Goal: Task Accomplishment & Management: Use online tool/utility

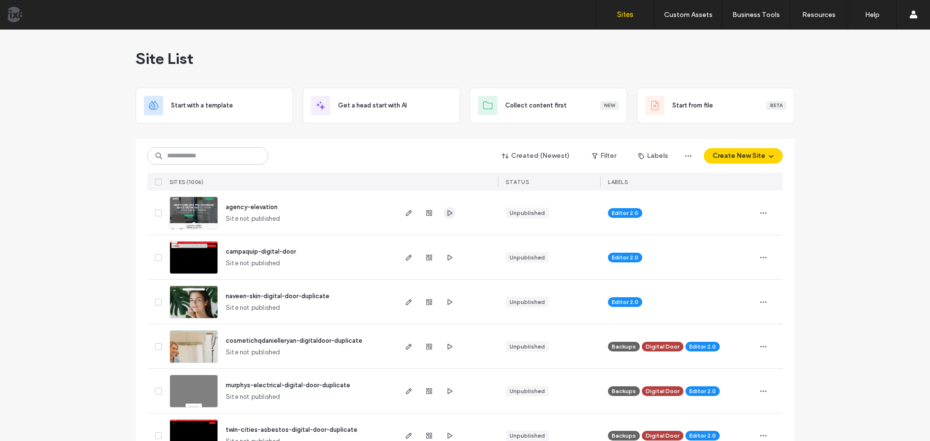
click at [448, 211] on icon "button" at bounding box center [450, 213] width 8 height 8
click at [198, 213] on img at bounding box center [193, 230] width 47 height 66
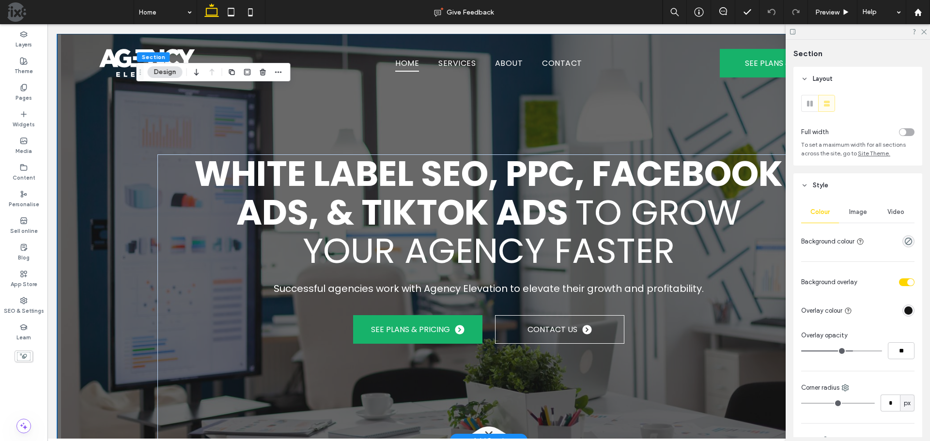
click at [103, 105] on div "White Label SEO, PPC, Facebook Ads, & TikTok Ads to Grow Your Agency Faster Suc…" at bounding box center [488, 237] width 863 height 407
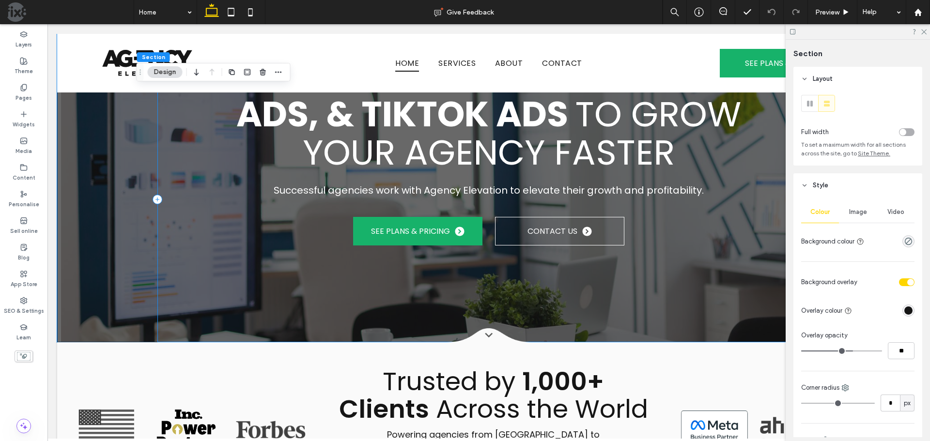
scroll to position [388, 0]
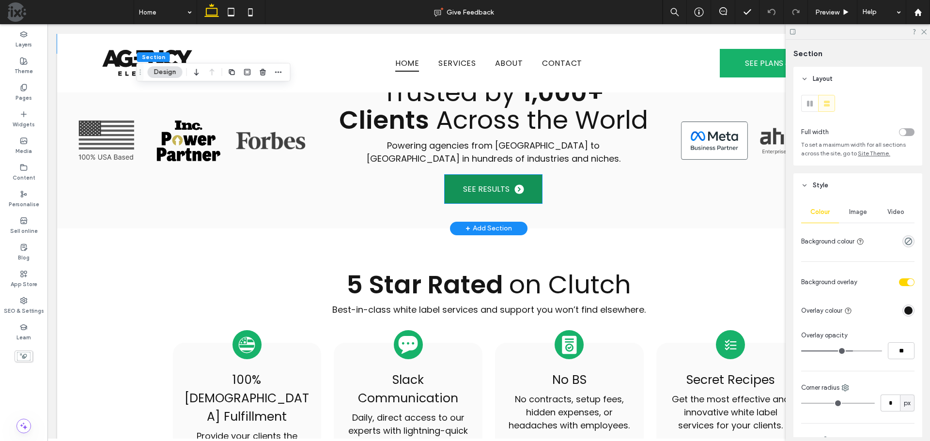
click at [516, 194] on link "SEE RESULTS" at bounding box center [493, 189] width 97 height 29
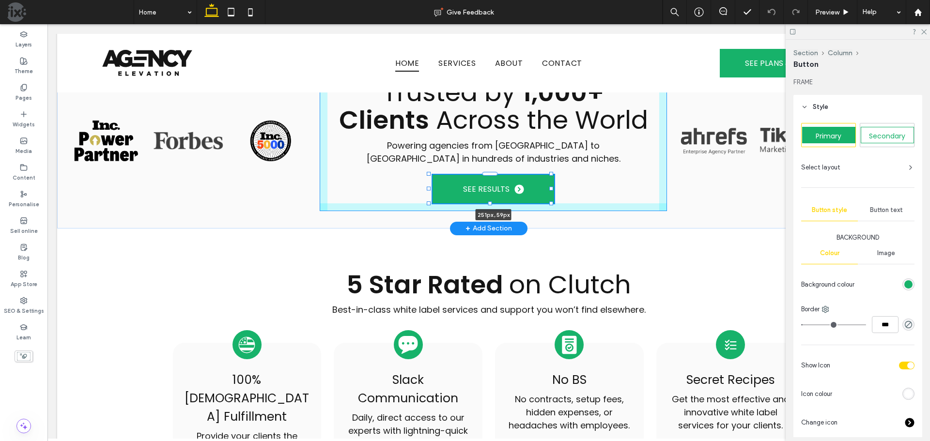
drag, startPoint x: 540, startPoint y: 187, endPoint x: 552, endPoint y: 187, distance: 12.6
click at [552, 187] on div at bounding box center [551, 189] width 4 height 4
type input "***"
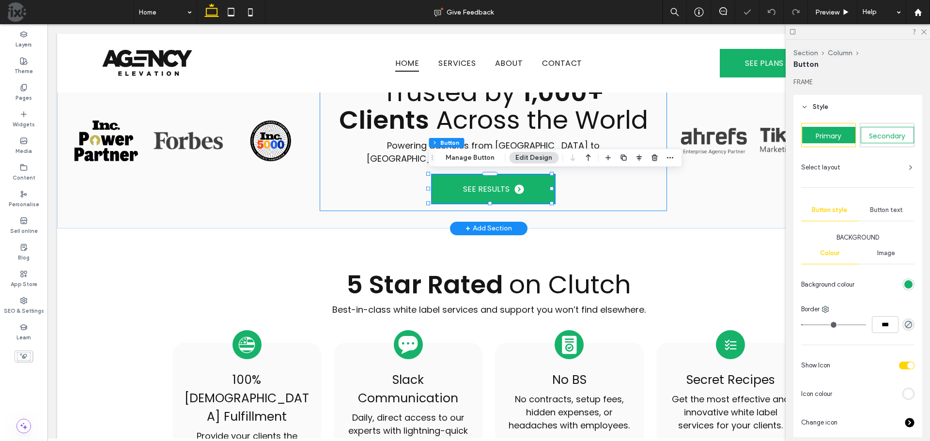
click at [583, 187] on div "Trusted by 1,000+ Clients Across the World Powering agencies from North America…" at bounding box center [493, 141] width 347 height 140
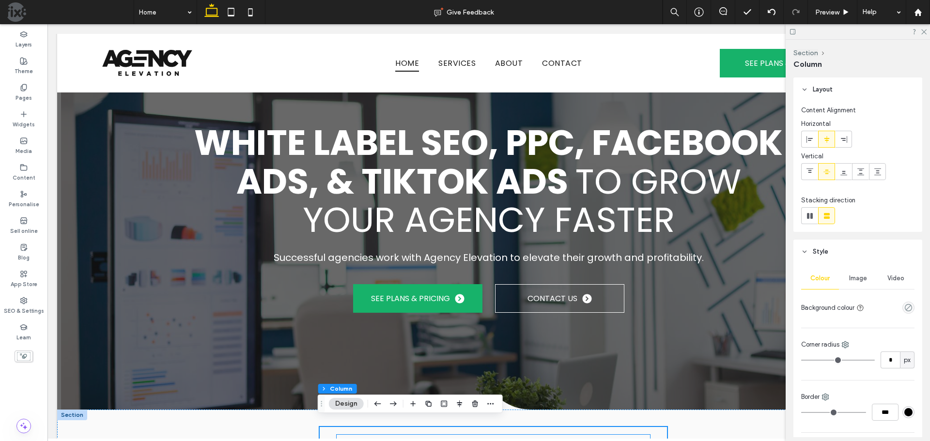
scroll to position [0, 0]
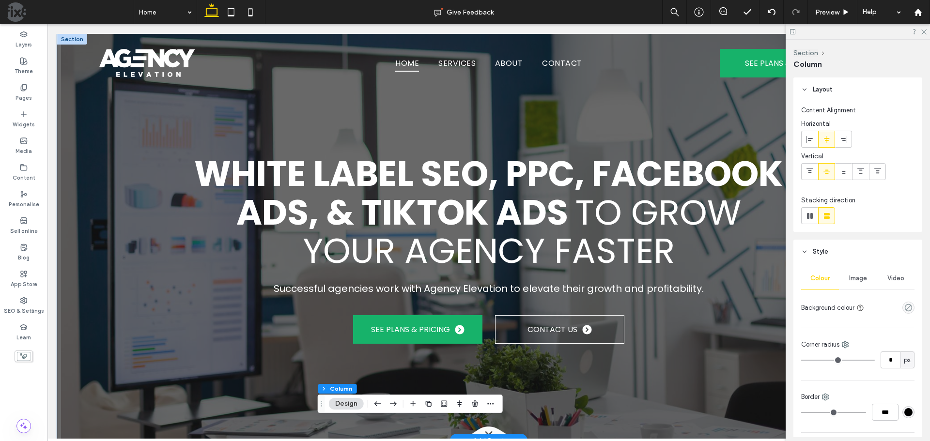
click at [93, 234] on div "White Label SEO, PPC, Facebook Ads, & TikTok Ads to Grow Your Agency Faster Suc…" at bounding box center [488, 237] width 863 height 407
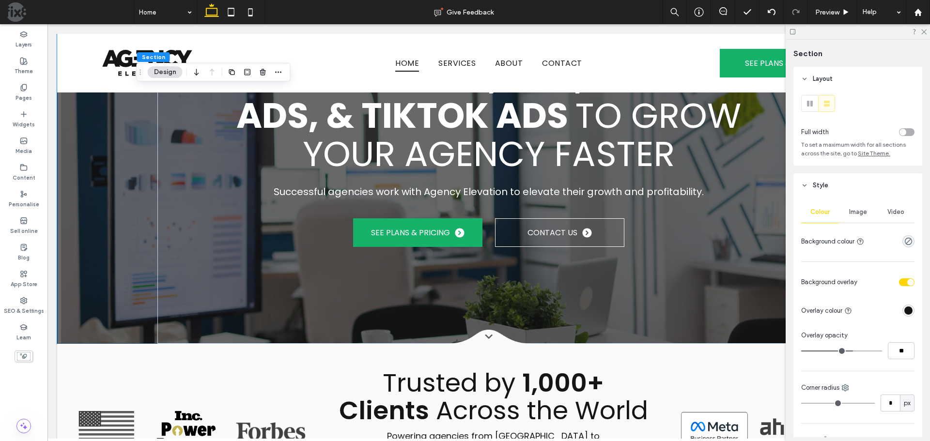
click at [858, 207] on div "Image" at bounding box center [858, 212] width 38 height 21
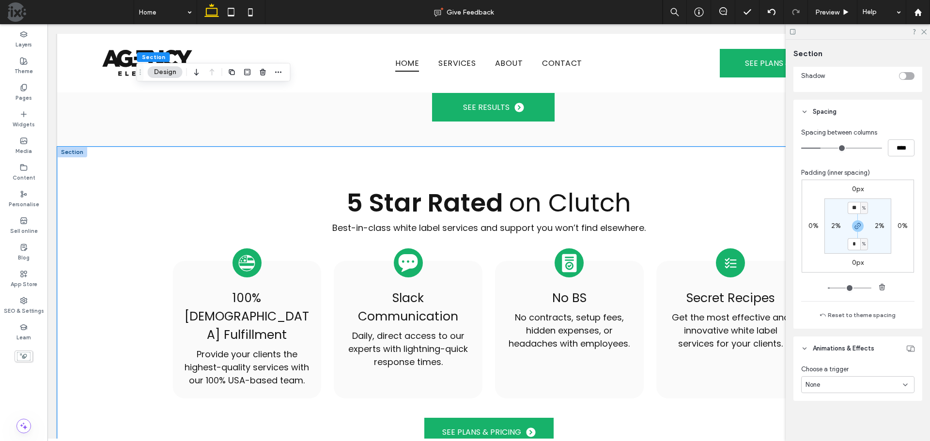
scroll to position [484, 0]
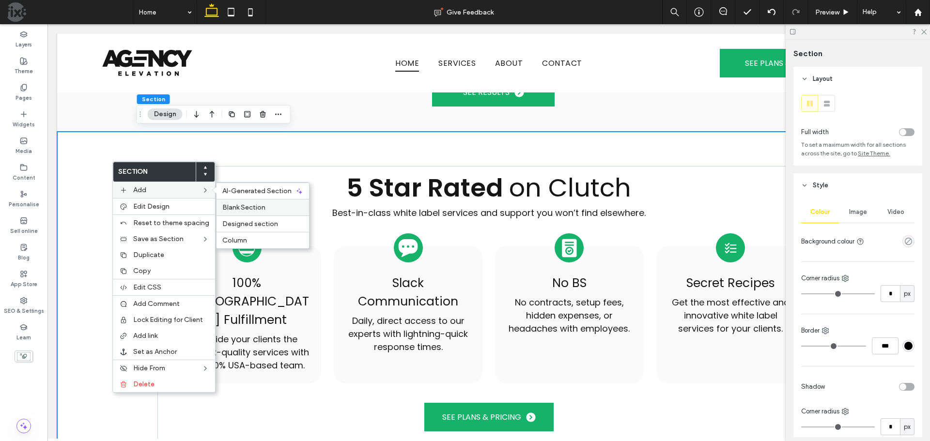
click at [229, 205] on span "Blank Section" at bounding box center [243, 207] width 43 height 8
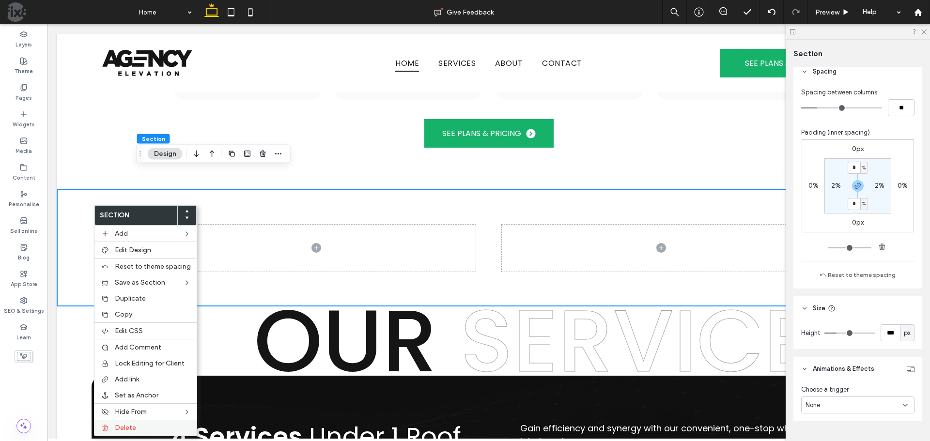
click at [140, 427] on label "Delete" at bounding box center [153, 428] width 76 height 8
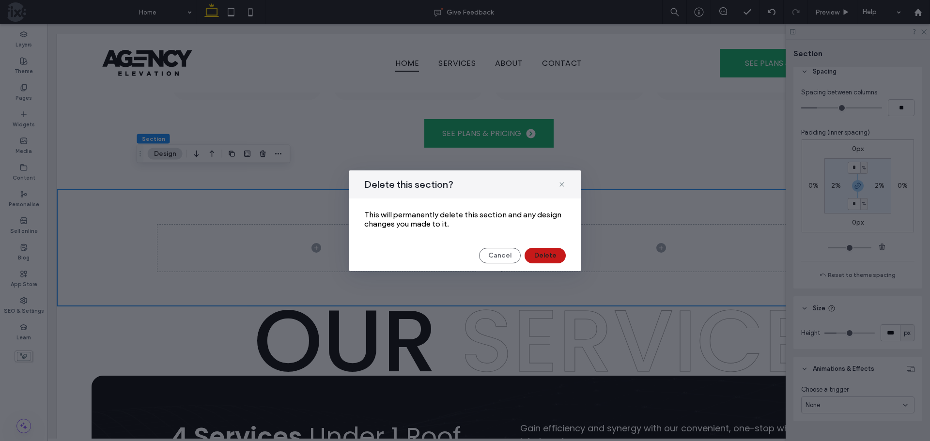
click at [541, 257] on button "Delete" at bounding box center [545, 256] width 41 height 16
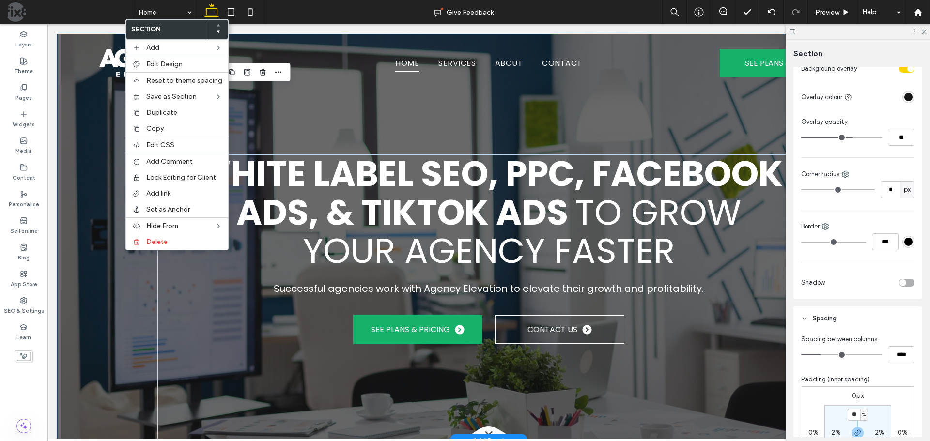
scroll to position [423, 0]
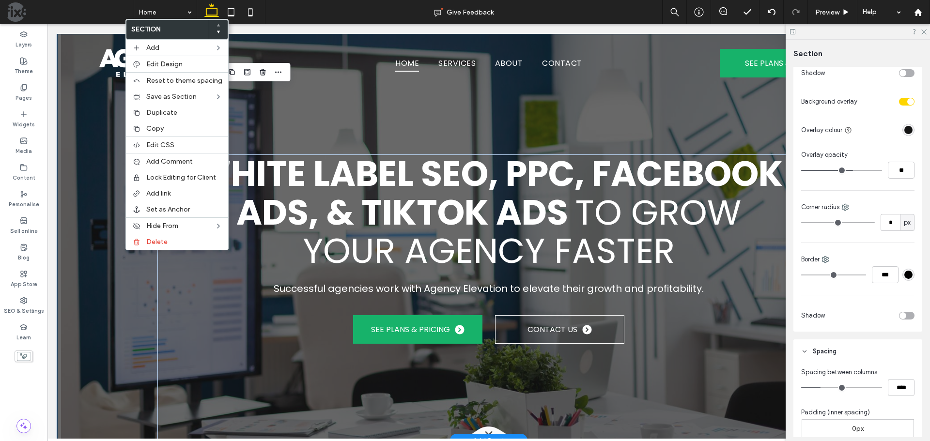
click at [119, 277] on div "White Label SEO, PPC, Facebook Ads, & TikTok Ads to Grow Your Agency Faster Suc…" at bounding box center [488, 237] width 863 height 407
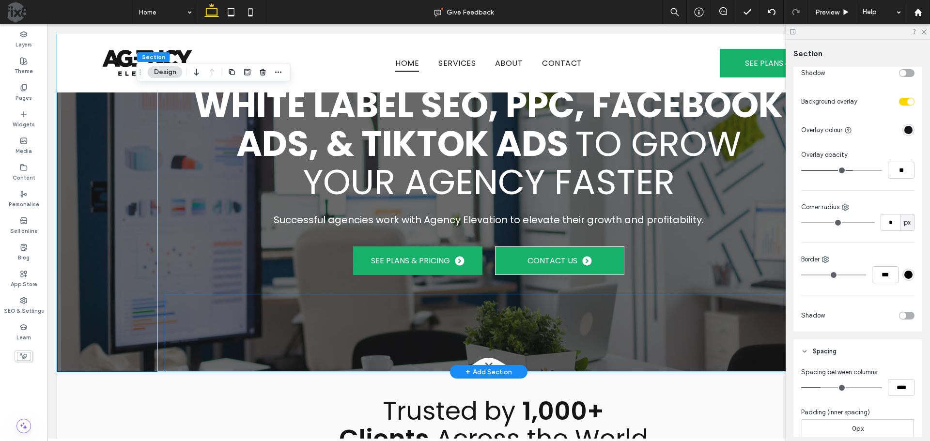
scroll to position [97, 0]
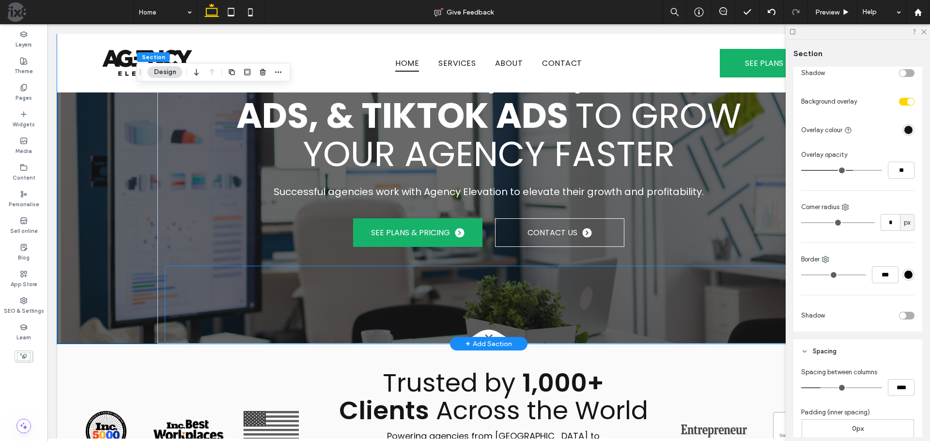
click at [528, 306] on div at bounding box center [489, 305] width 648 height 78
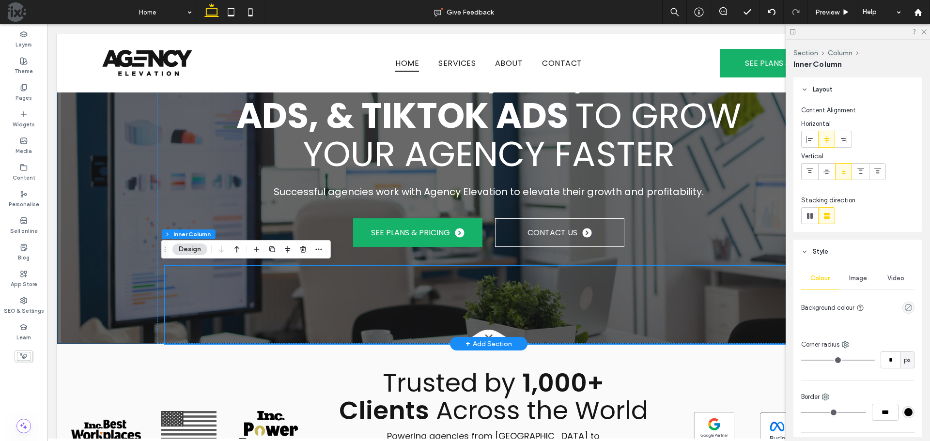
click at [119, 291] on div "White Label SEO, PPC, Facebook Ads, & TikTok Ads to Grow Your Agency Faster Suc…" at bounding box center [488, 140] width 863 height 407
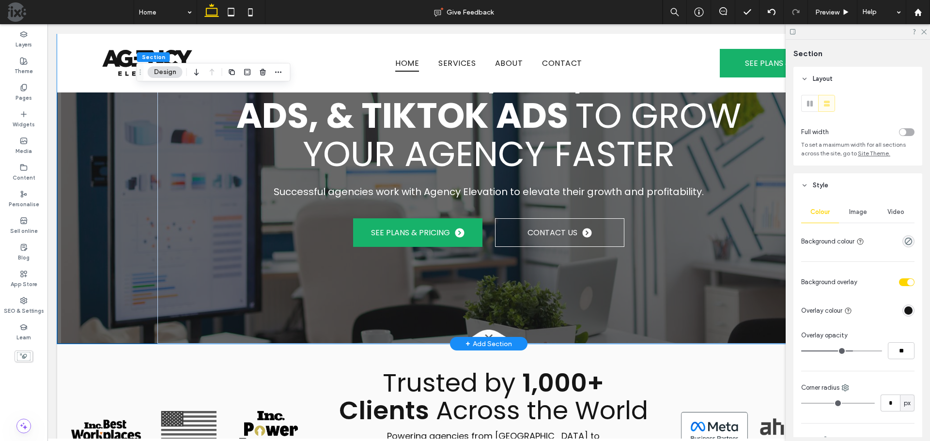
click at [114, 340] on div "White Label SEO, PPC, Facebook Ads, & TikTok Ads to Grow Your Agency Faster Suc…" at bounding box center [488, 140] width 863 height 407
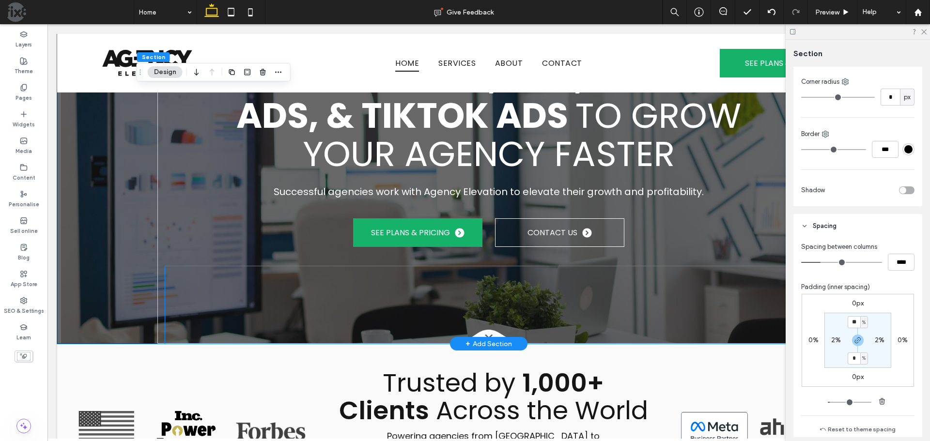
scroll to position [581, 0]
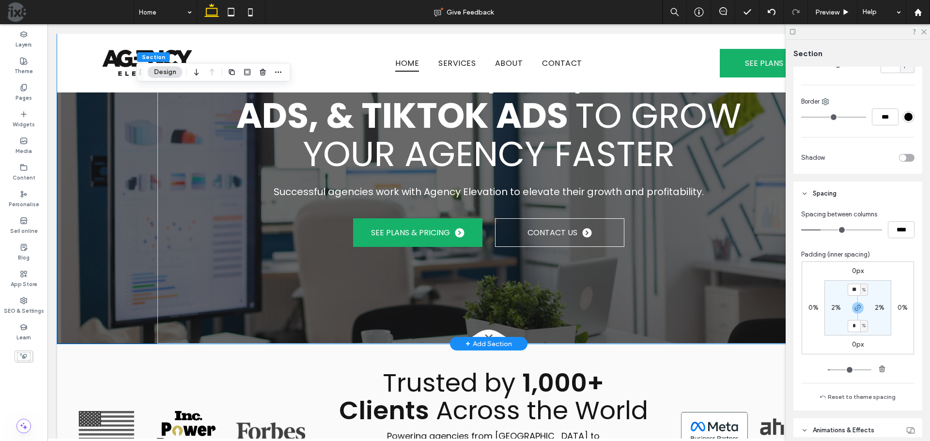
click at [87, 342] on div "White Label SEO, PPC, Facebook Ads, & TikTok Ads to Grow Your Agency Faster Suc…" at bounding box center [488, 140] width 863 height 407
click at [99, 337] on div "White Label SEO, PPC, Facebook Ads, & TikTok Ads to Grow Your Agency Faster Suc…" at bounding box center [488, 140] width 863 height 407
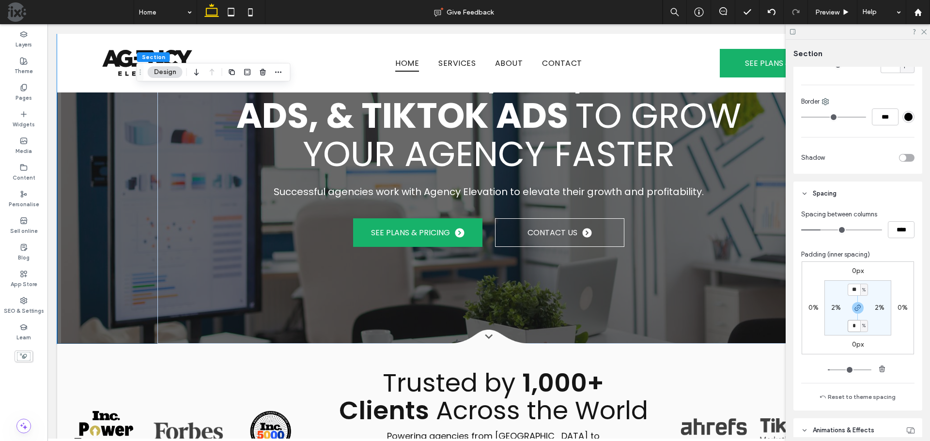
click at [854, 325] on input "*" at bounding box center [854, 326] width 13 height 12
click at [856, 309] on icon "button" at bounding box center [858, 308] width 8 height 8
click at [853, 326] on label "0%" at bounding box center [858, 326] width 10 height 8
type input "*"
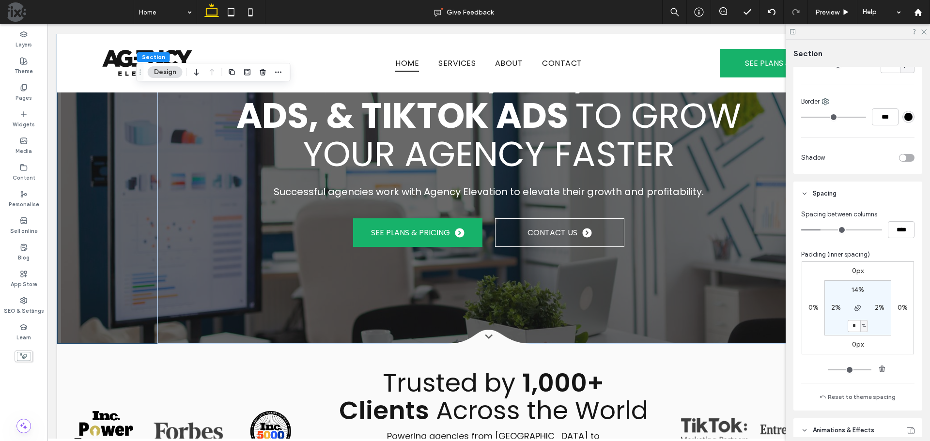
type input "*"
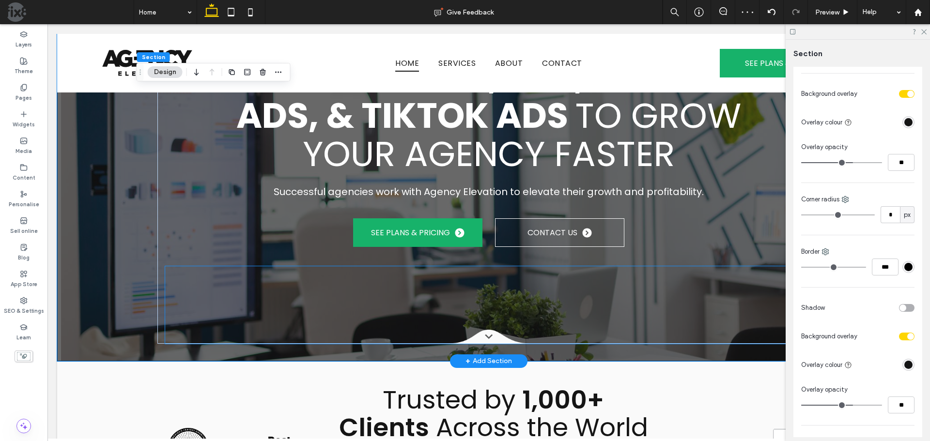
scroll to position [84, 0]
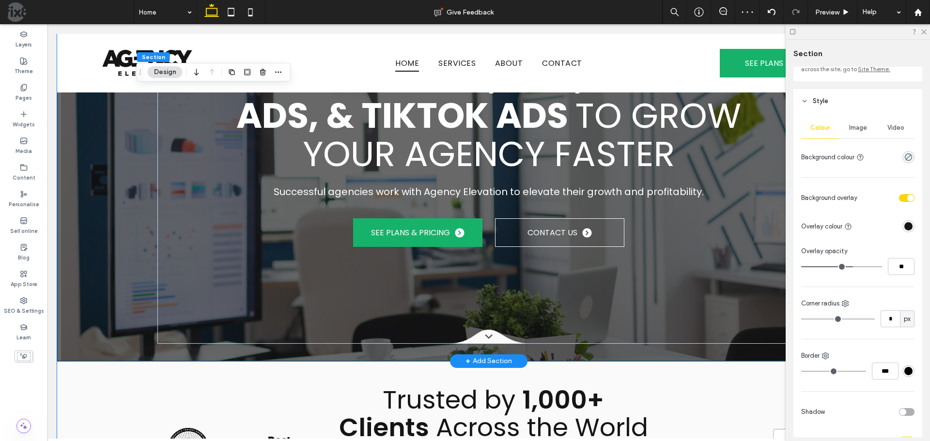
click at [303, 357] on div "White Label SEO, PPC, Facebook Ads, & TikTok Ads to Grow Your Agency Faster Suc…" at bounding box center [489, 149] width 698 height 424
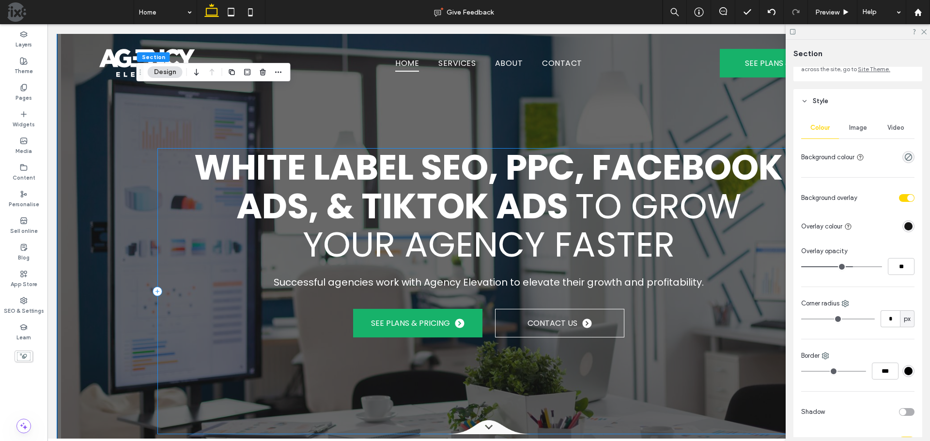
scroll to position [0, 0]
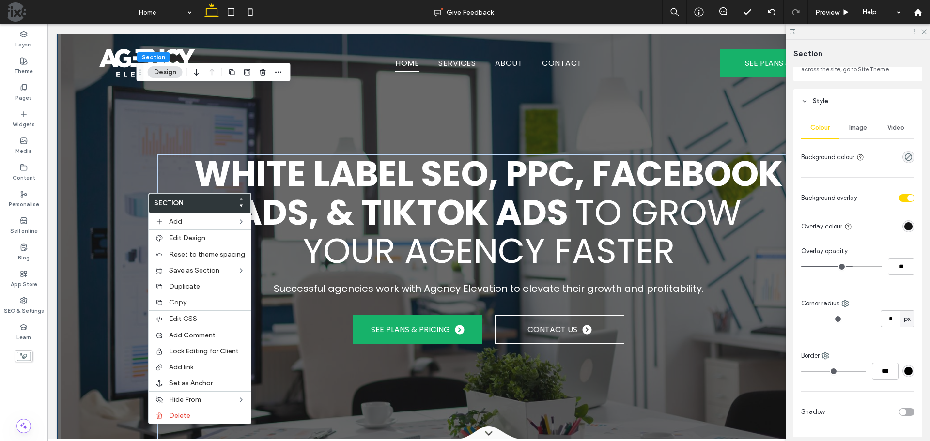
click at [101, 229] on div "White Label SEO, PPC, Facebook Ads, & TikTok Ads to Grow Your Agency Faster Suc…" at bounding box center [488, 246] width 863 height 424
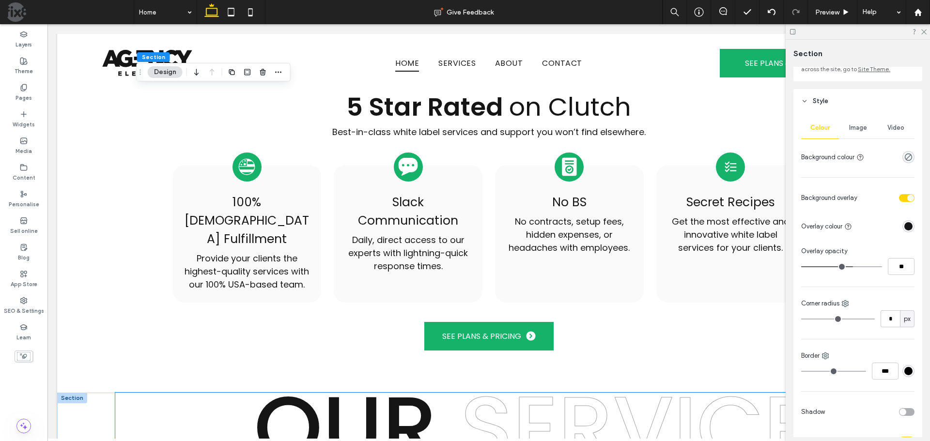
scroll to position [678, 0]
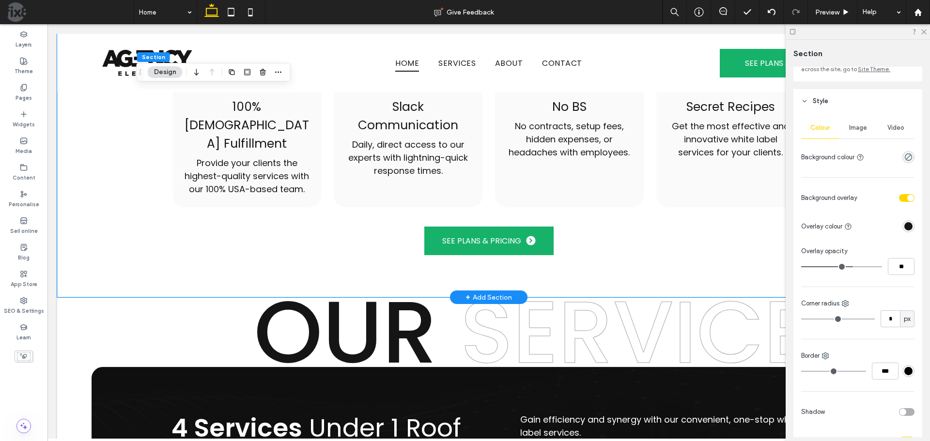
click at [113, 253] on div "5 Star Rated on Clutch Best-in-class white label services and support you won’t…" at bounding box center [488, 126] width 863 height 342
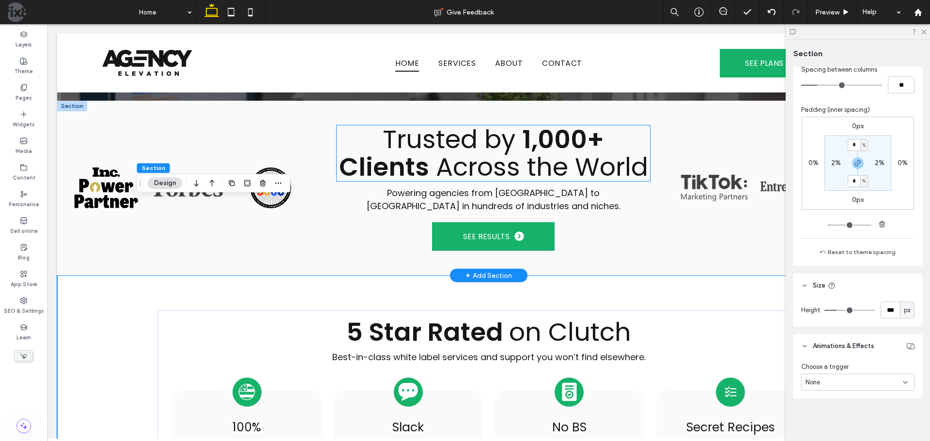
scroll to position [242, 0]
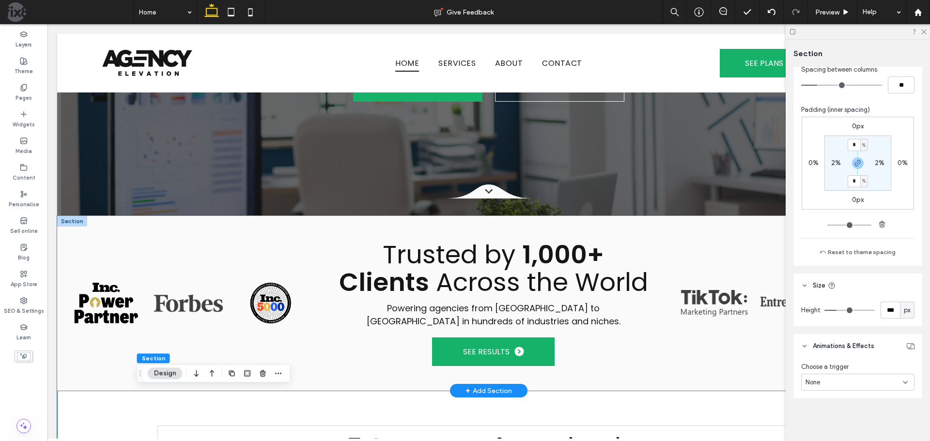
click at [117, 384] on div "a a a a Trusted by 1,000+ Clients Across the World Powering agencies from North…" at bounding box center [488, 303] width 863 height 175
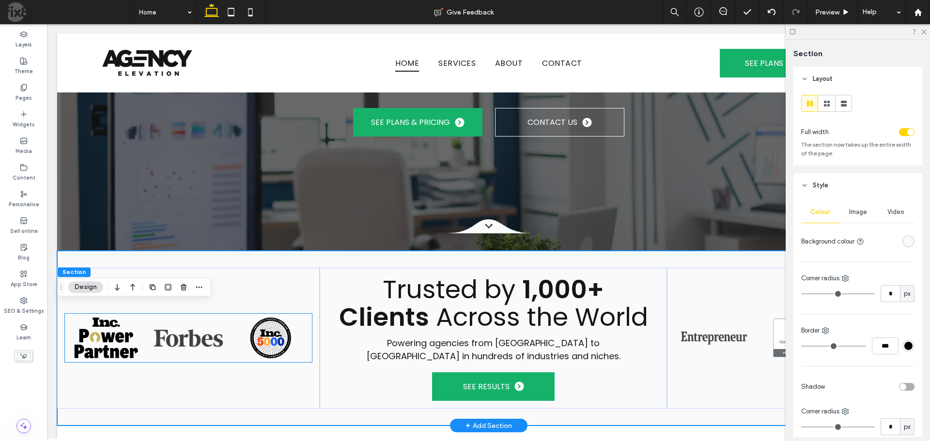
scroll to position [97, 0]
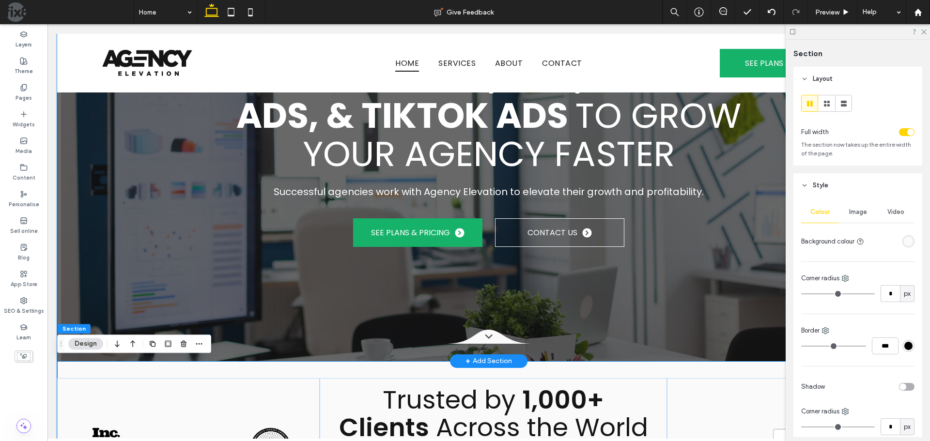
click at [122, 307] on div "White Label SEO, PPC, Facebook Ads, & TikTok Ads to Grow Your Agency Faster Suc…" at bounding box center [488, 149] width 863 height 424
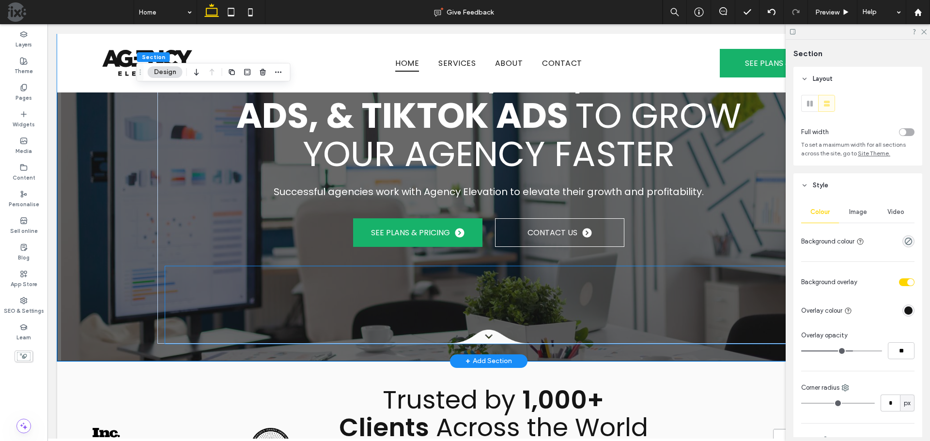
scroll to position [0, 0]
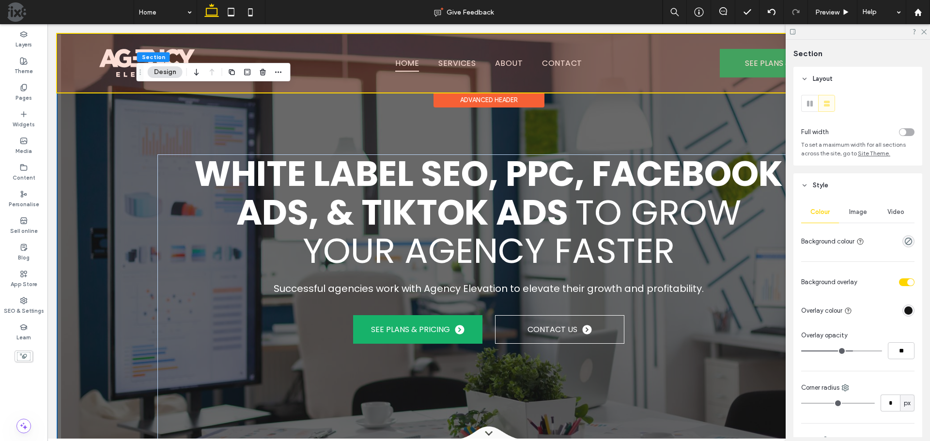
click at [479, 98] on div "Advanced Header" at bounding box center [489, 100] width 111 height 15
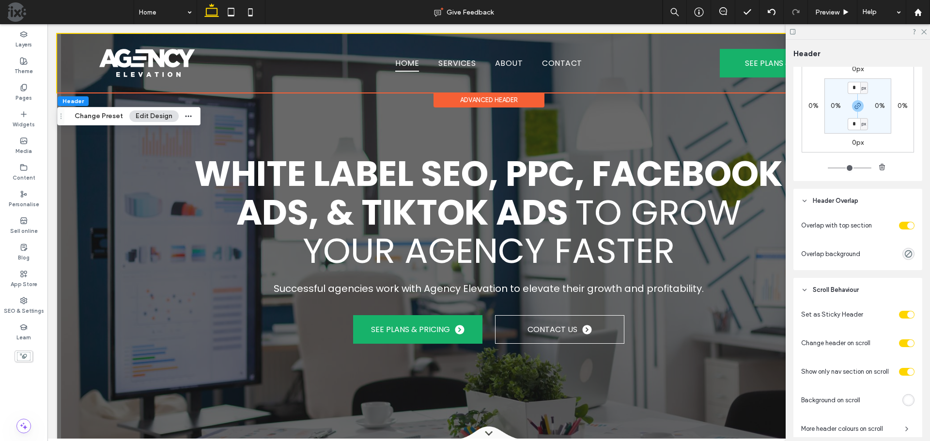
scroll to position [242, 0]
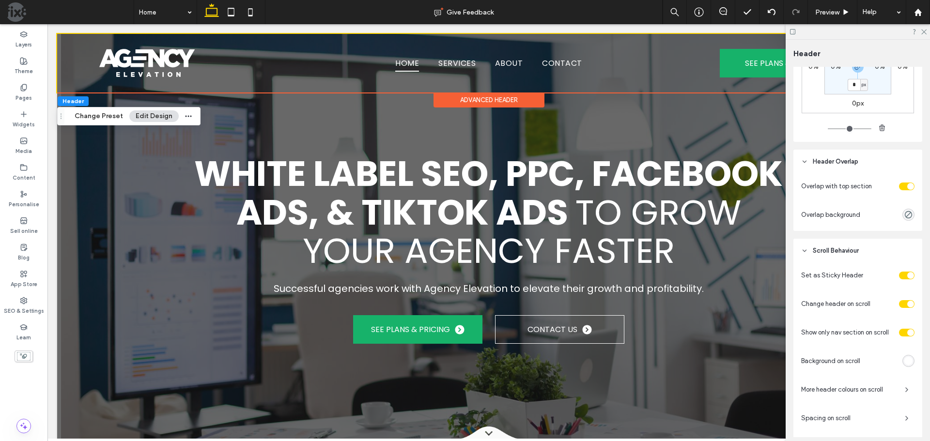
click at [901, 185] on div "toggle" at bounding box center [907, 187] width 16 height 8
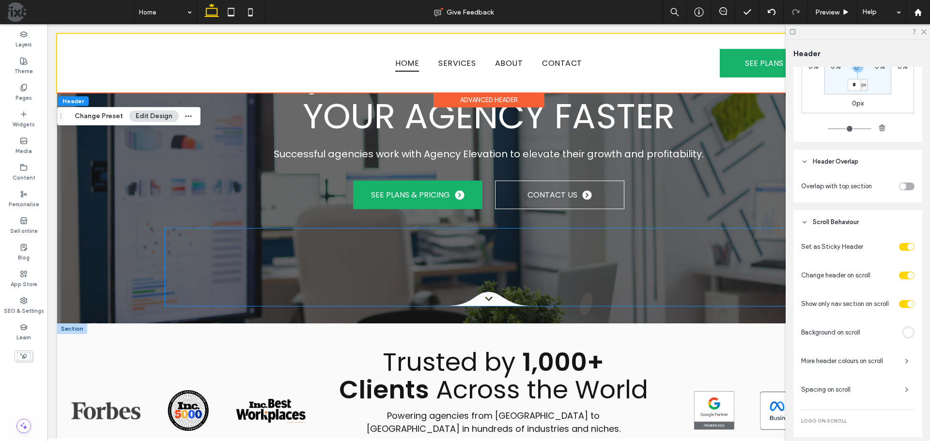
scroll to position [291, 0]
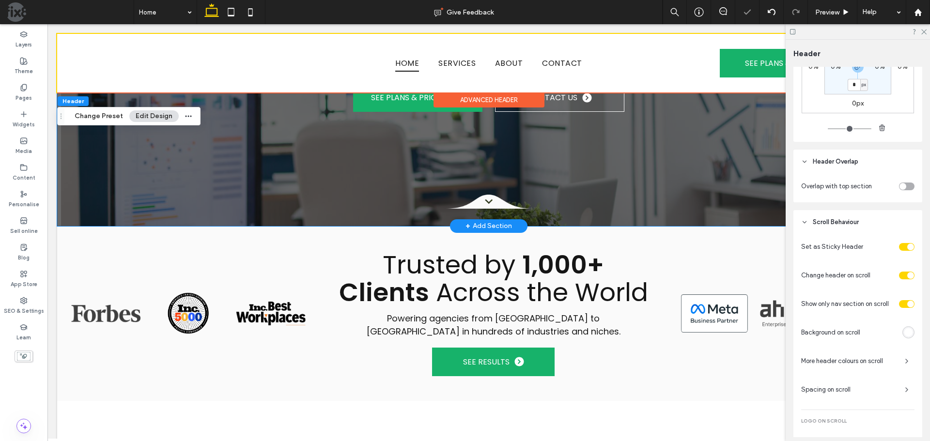
click at [155, 221] on div "White Label SEO, PPC, Facebook Ads, & TikTok Ads to Grow Your Agency Faster Suc…" at bounding box center [489, 14] width 698 height 424
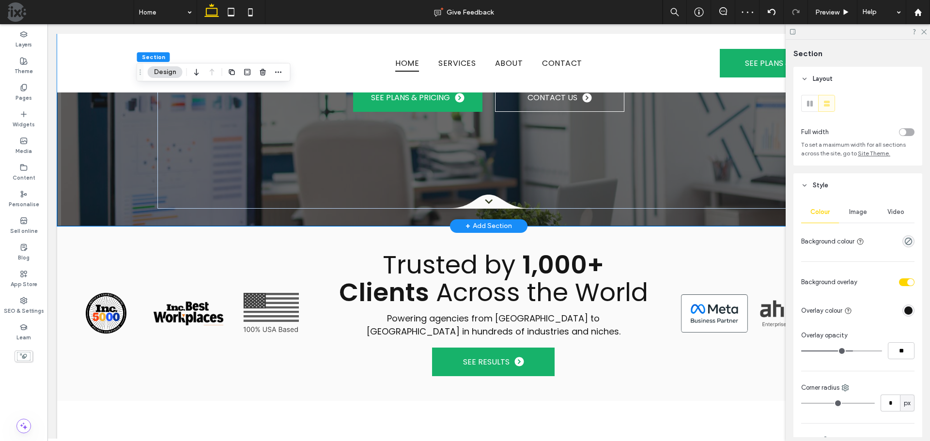
click at [110, 201] on div "White Label SEO, PPC, Facebook Ads, & TikTok Ads to Grow Your Agency Faster Suc…" at bounding box center [488, 14] width 863 height 424
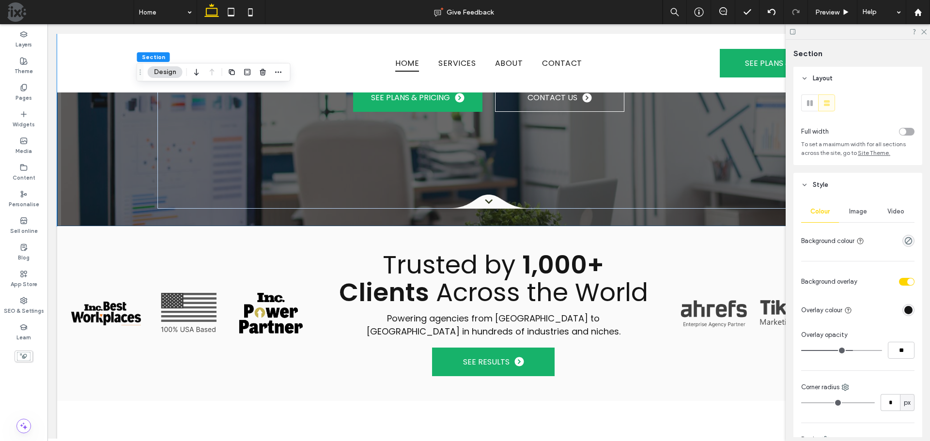
scroll to position [0, 0]
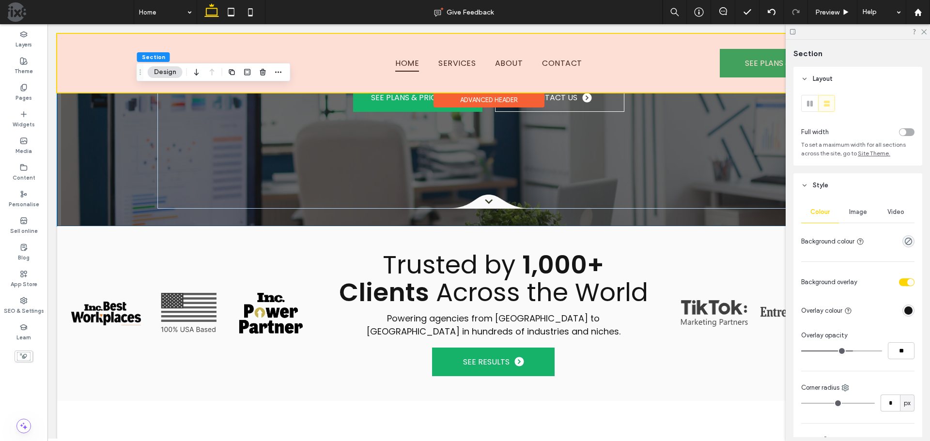
click at [471, 98] on div "Advanced Header" at bounding box center [489, 100] width 111 height 15
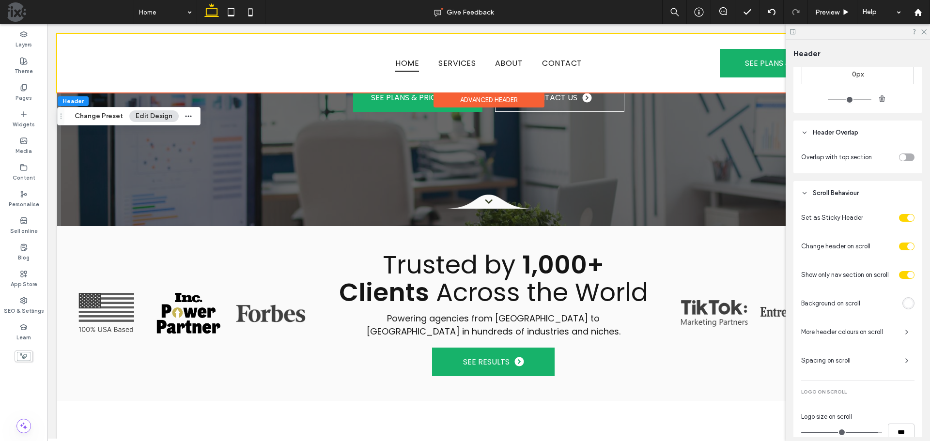
scroll to position [257, 0]
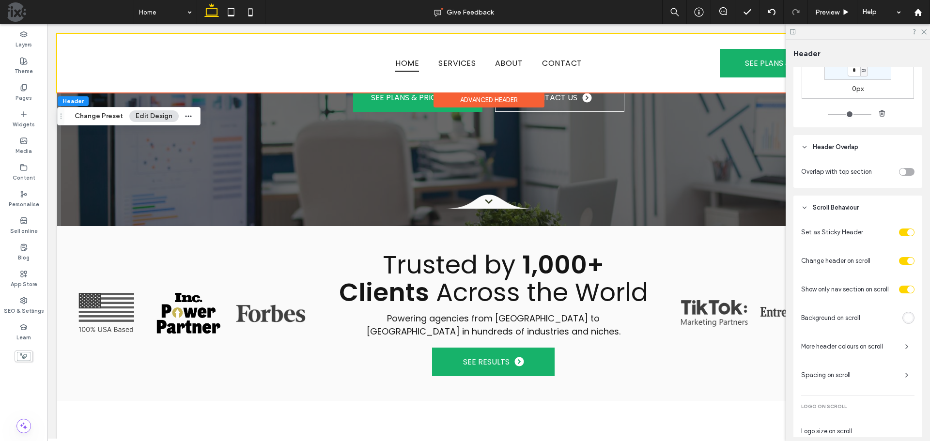
click at [903, 171] on div "toggle" at bounding box center [907, 172] width 16 height 8
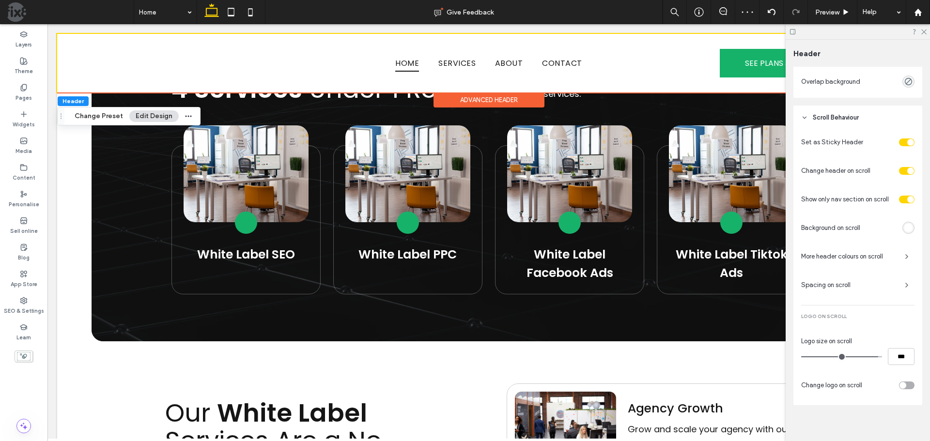
scroll to position [382, 0]
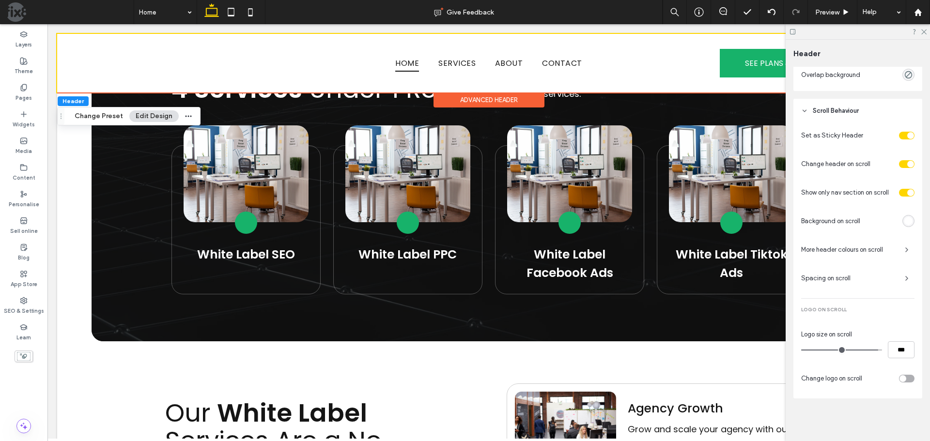
click at [899, 377] on div "toggle" at bounding box center [902, 378] width 7 height 7
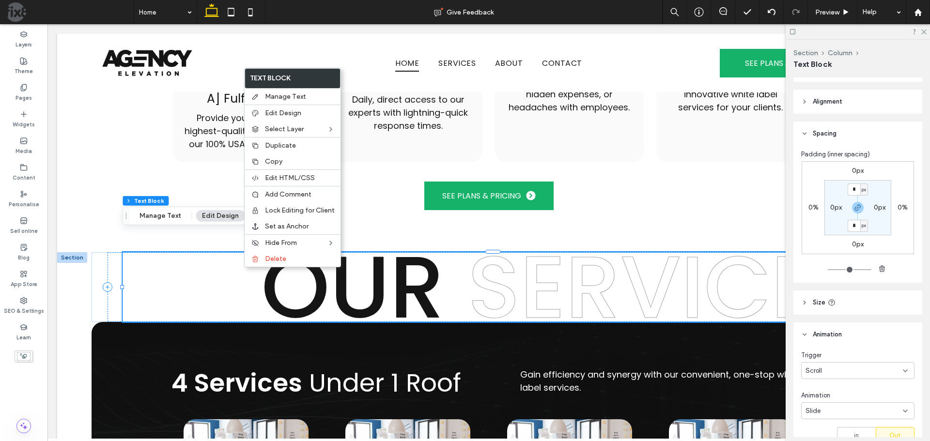
scroll to position [273, 0]
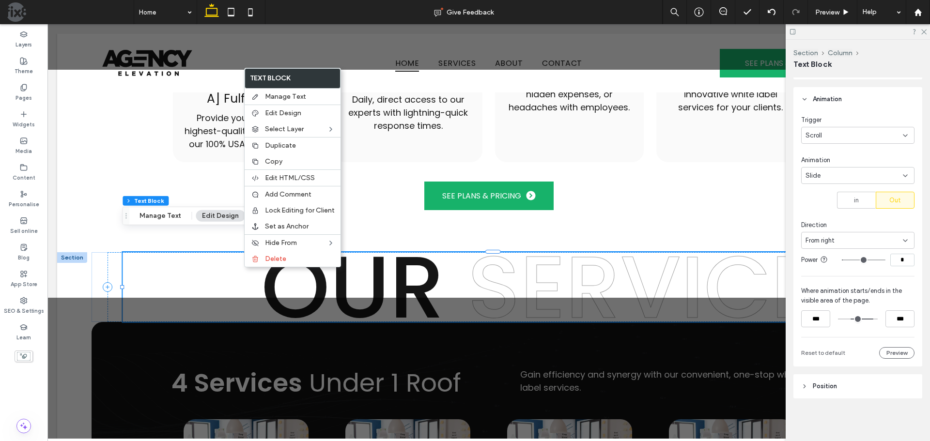
type input "***"
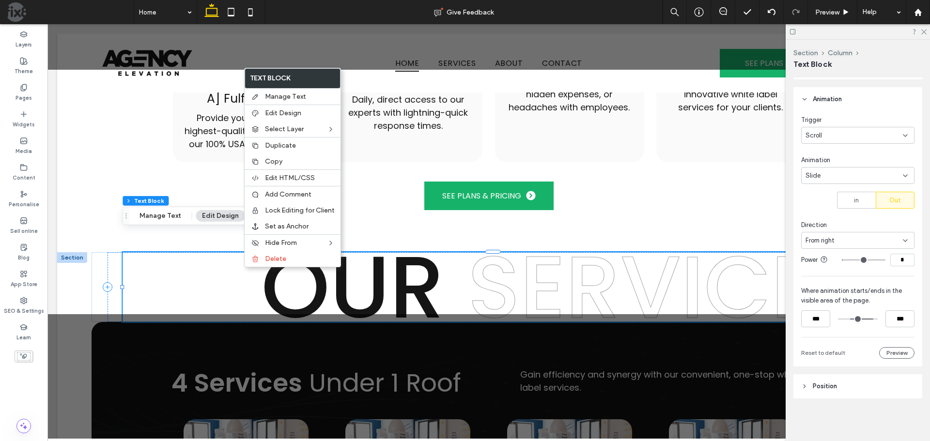
click at [850, 319] on input "range" at bounding box center [858, 319] width 40 height 0
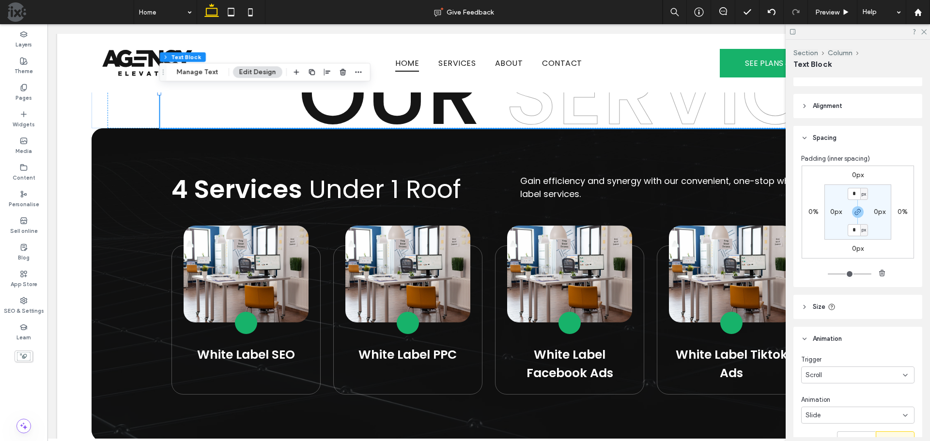
scroll to position [31, 0]
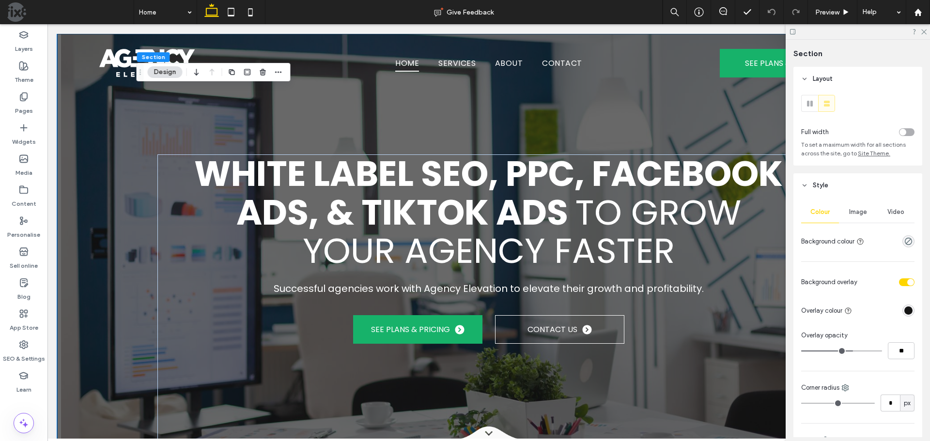
click at [723, 128] on div "White Label SEO, PPC, Facebook Ads, & TikTok Ads to Grow Your Agency Faster Suc…" at bounding box center [489, 246] width 698 height 424
click at [925, 32] on use at bounding box center [923, 32] width 5 height 5
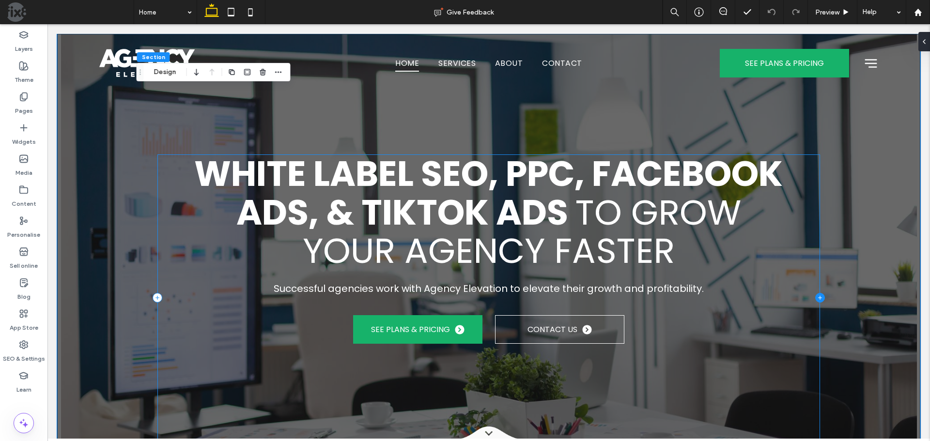
click at [815, 297] on icon at bounding box center [820, 298] width 10 height 10
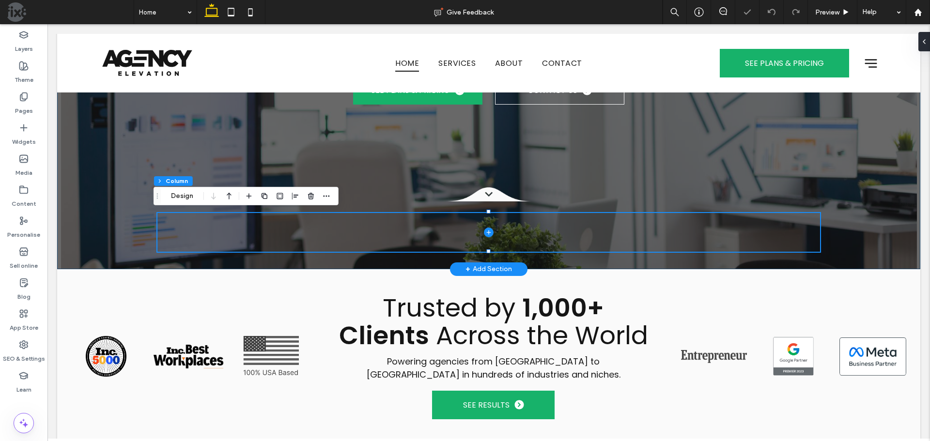
click at [871, 184] on div "White Label SEO, PPC, Facebook Ads, & TikTok Ads to Grow Your Agency Faster Suc…" at bounding box center [488, 32] width 863 height 475
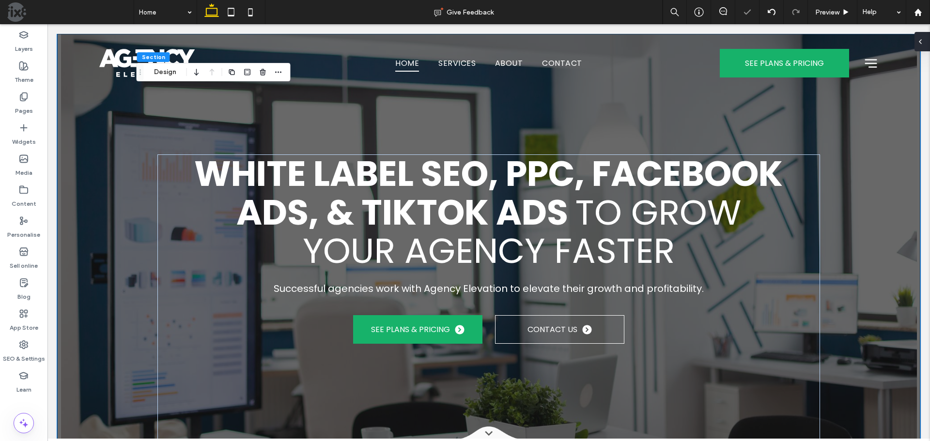
click at [927, 43] on div at bounding box center [923, 41] width 16 height 19
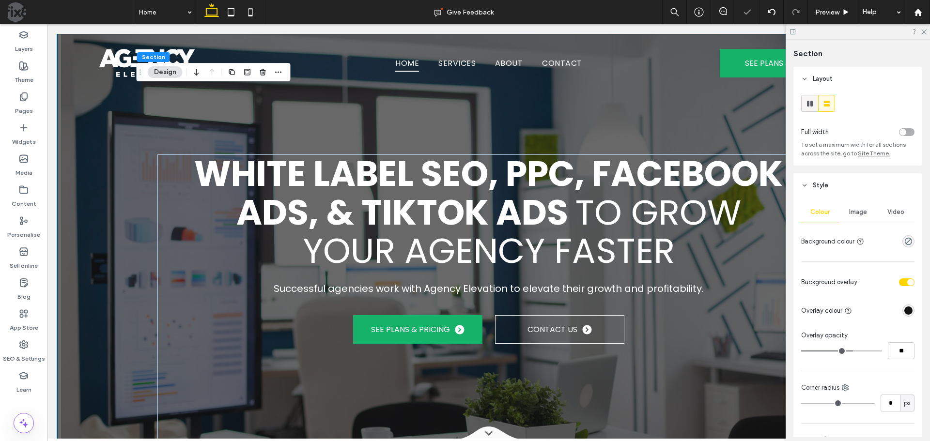
click at [804, 103] on div at bounding box center [810, 103] width 16 height 16
type input "***"
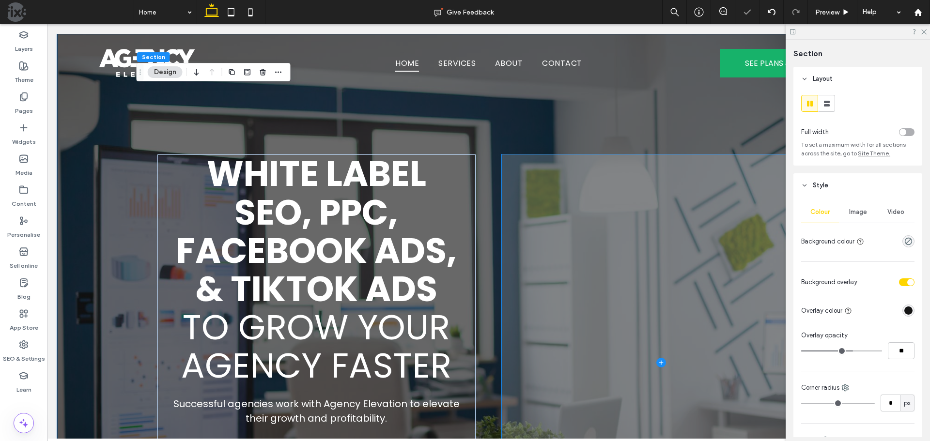
click at [610, 182] on span at bounding box center [661, 363] width 318 height 416
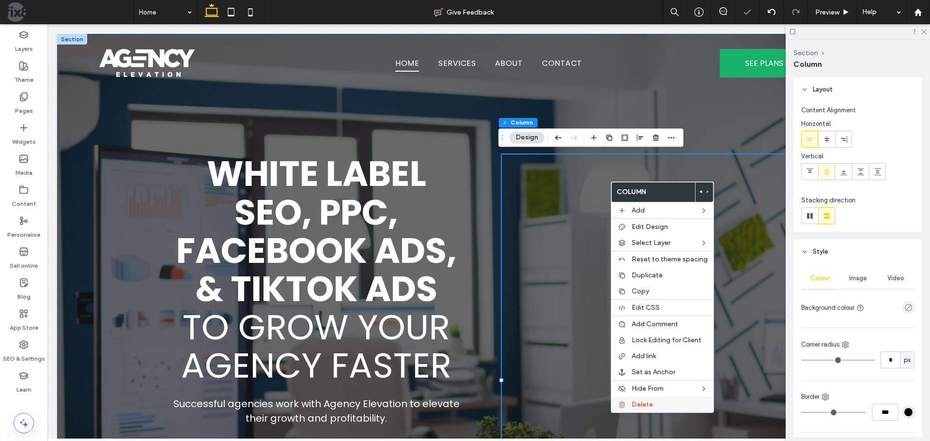
click at [648, 403] on span "Delete" at bounding box center [642, 405] width 21 height 8
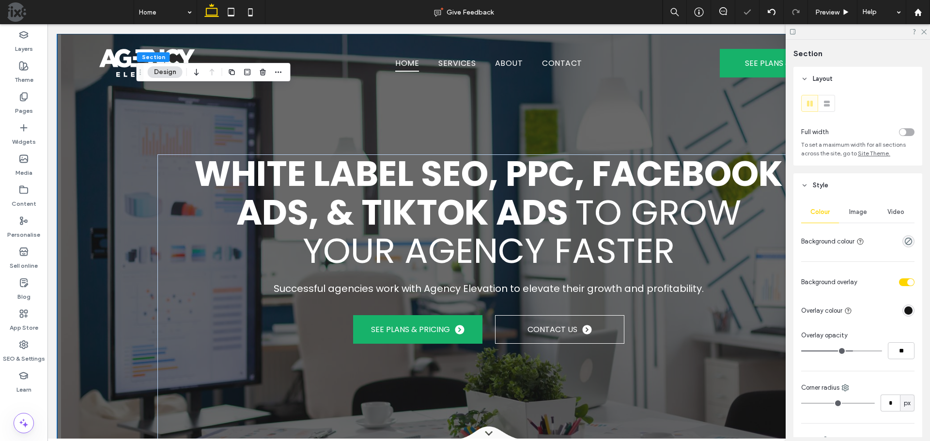
click at [94, 243] on div "White Label SEO, PPC, Facebook Ads, & TikTok Ads to Grow Your Agency Faster Suc…" at bounding box center [488, 246] width 863 height 424
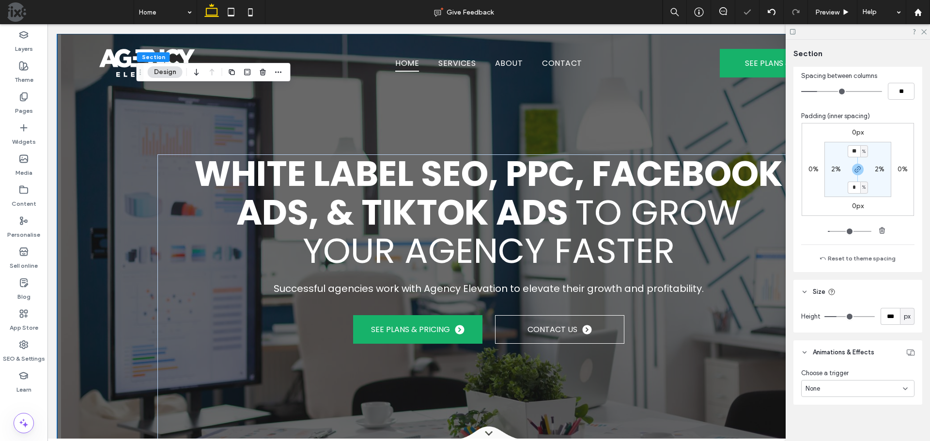
scroll to position [726, 0]
click at [904, 309] on span "px" at bounding box center [907, 311] width 7 height 10
click at [904, 378] on span "vh" at bounding box center [902, 378] width 6 height 10
type input "**"
click at [885, 311] on input "**" at bounding box center [890, 310] width 19 height 17
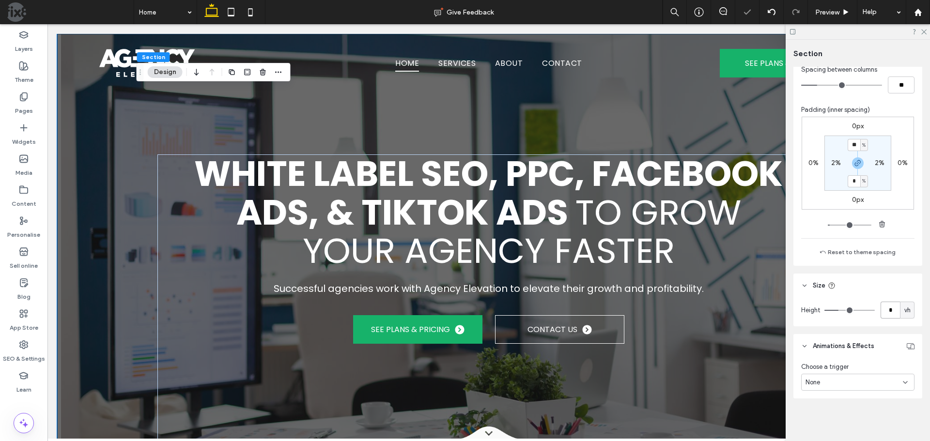
type input "*"
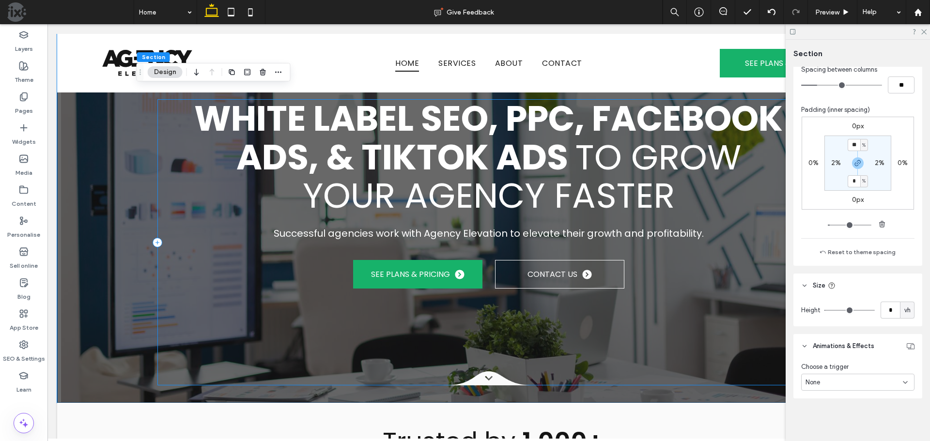
scroll to position [97, 0]
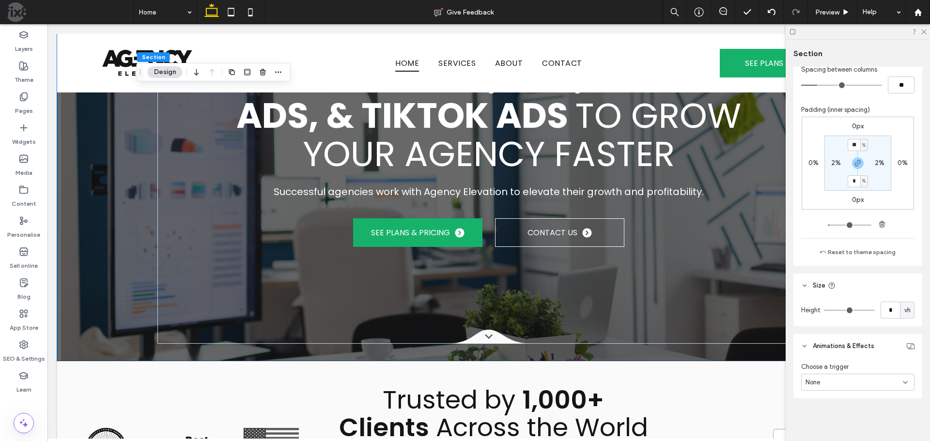
click at [531, 349] on div "White Label SEO, PPC, Facebook Ads, & TikTok Ads to Grow Your Agency Faster Suc…" at bounding box center [489, 149] width 698 height 424
click at [857, 161] on icon "button" at bounding box center [858, 163] width 8 height 8
click at [853, 176] on section "** % 2% 2% 2%" at bounding box center [857, 163] width 67 height 55
click at [854, 179] on label "2%" at bounding box center [858, 181] width 10 height 8
type input "*"
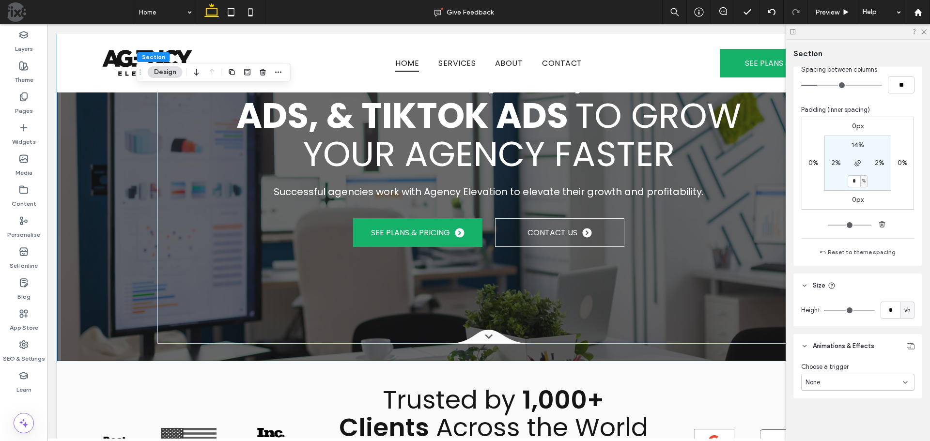
type input "*"
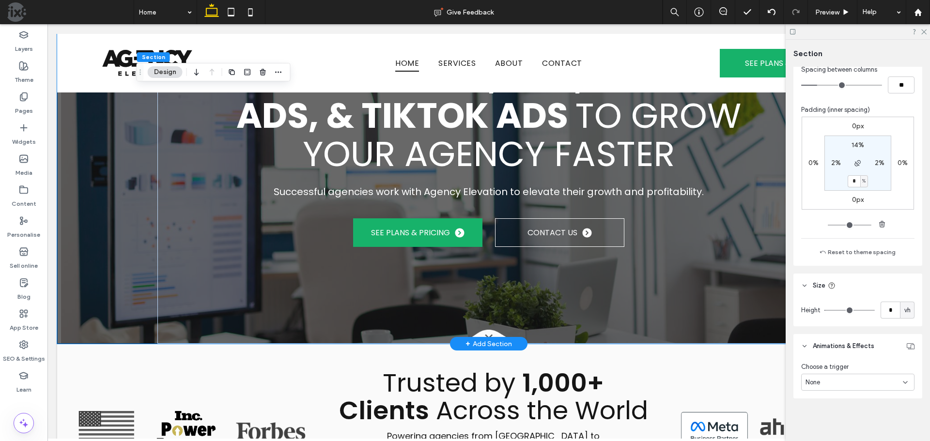
click at [78, 295] on div "White Label SEO, PPC, Facebook Ads, & TikTok Ads to Grow Your Agency Faster Suc…" at bounding box center [488, 140] width 863 height 407
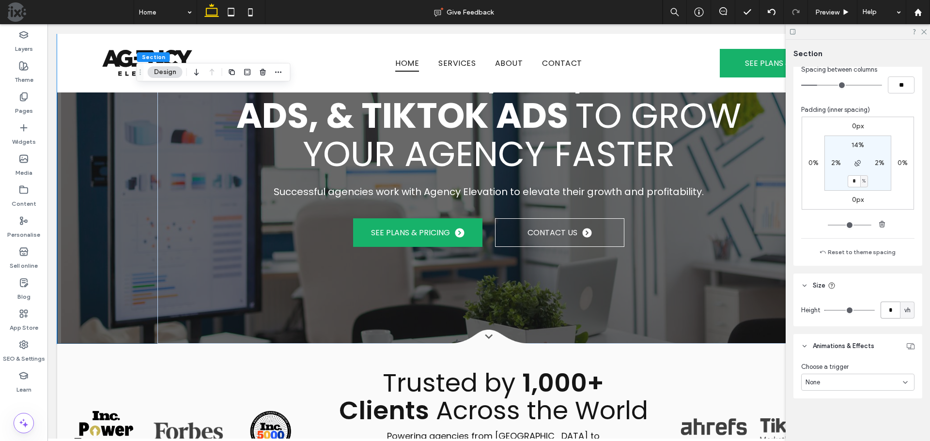
click at [889, 310] on input "*" at bounding box center [890, 310] width 19 height 17
type input "***"
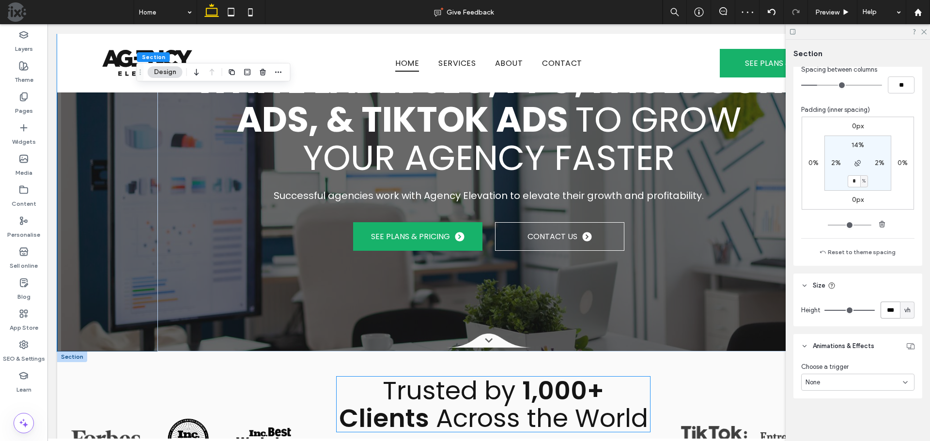
click at [620, 412] on span "Across the World" at bounding box center [542, 418] width 212 height 35
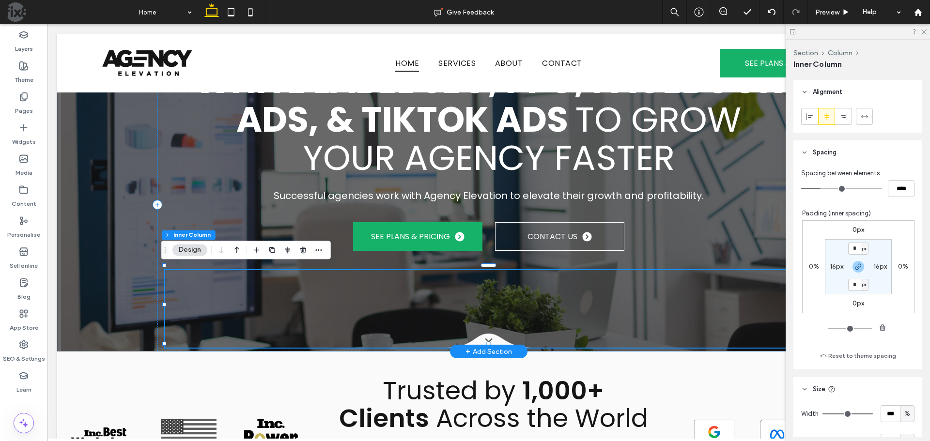
scroll to position [400, 0]
click at [603, 310] on div at bounding box center [489, 309] width 648 height 78
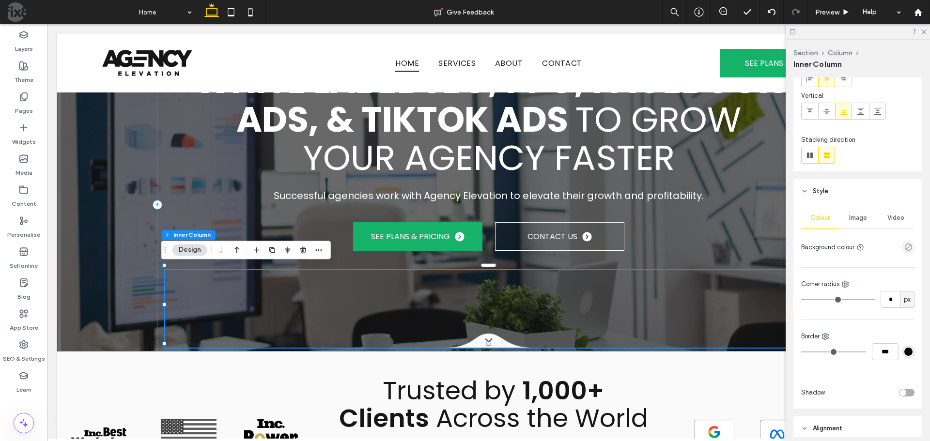
scroll to position [12, 0]
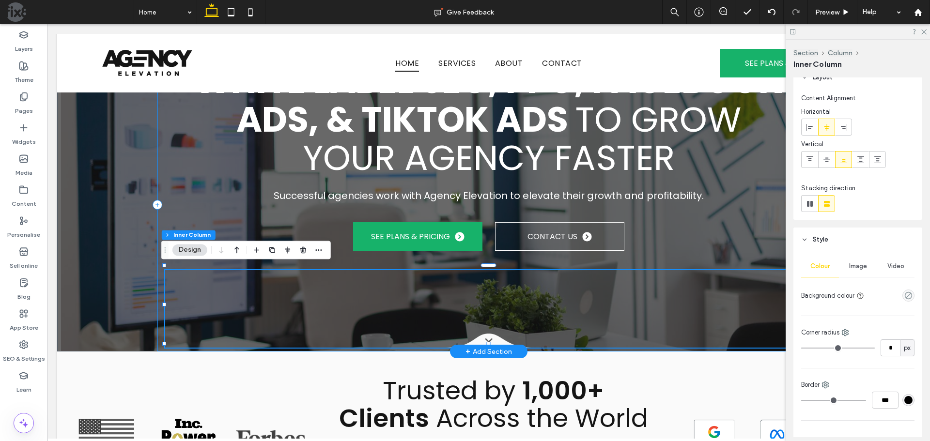
click at [157, 290] on div "White Label SEO, PPC, Facebook Ads, & TikTok Ads to Grow Your Agency Faster Suc…" at bounding box center [488, 205] width 663 height 294
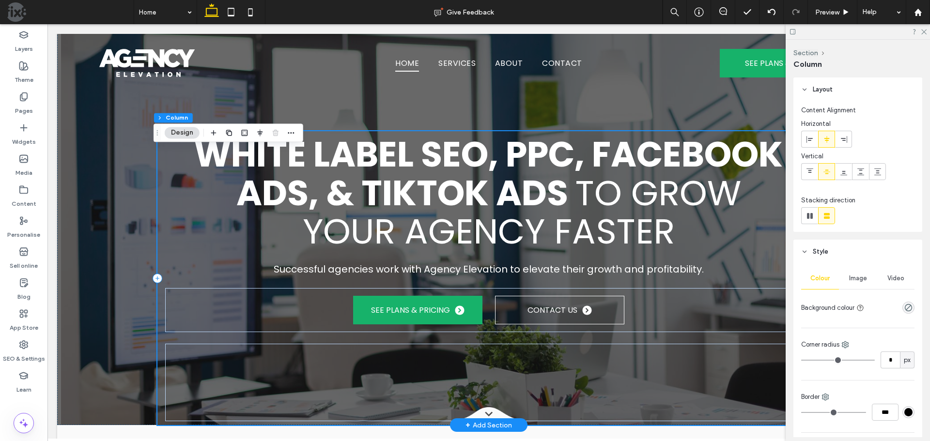
scroll to position [0, 0]
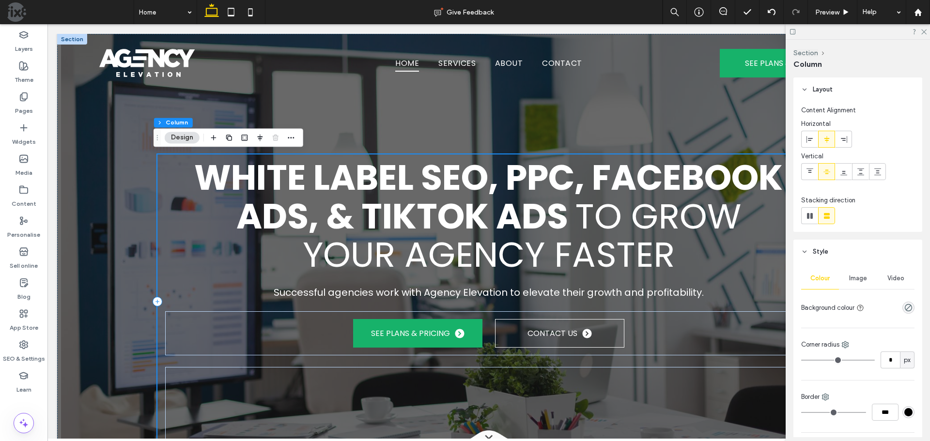
click at [199, 355] on div "White Label SEO, PPC, Facebook Ads, & TikTok Ads to Grow Your Agency Faster Suc…" at bounding box center [488, 302] width 663 height 294
click at [863, 173] on icon at bounding box center [861, 172] width 8 height 8
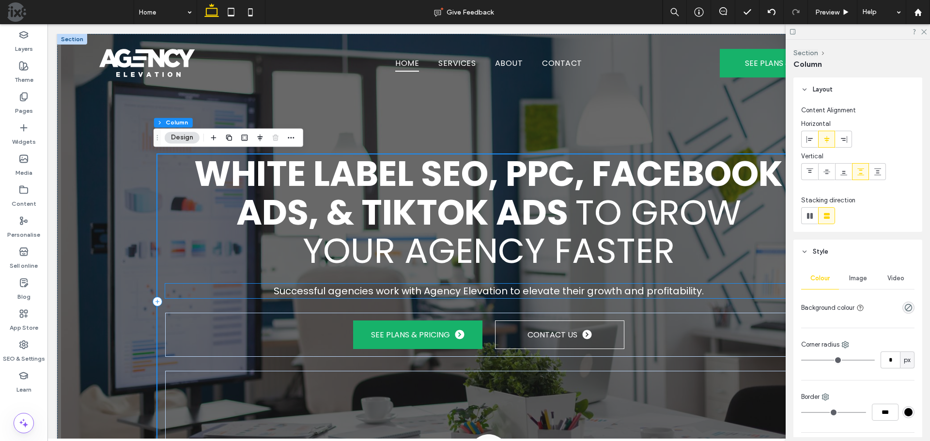
click at [481, 286] on span "Successful agencies work with Agency Elevation to elevate their growth and prof…" at bounding box center [489, 291] width 430 height 14
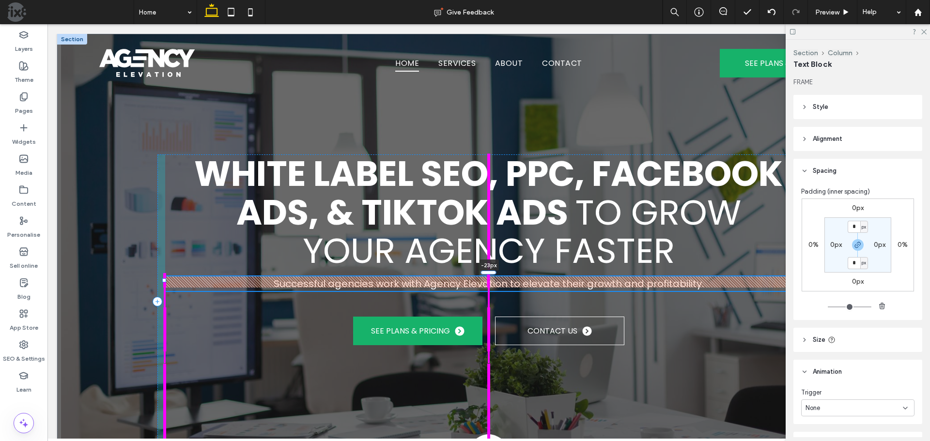
drag, startPoint x: 486, startPoint y: 280, endPoint x: 489, endPoint y: 270, distance: 11.0
click at [489, 270] on div "White Label SEO, PPC, Facebook Ads, & TikTok Ads to Grow Your Agency Faster Suc…" at bounding box center [489, 241] width 698 height 415
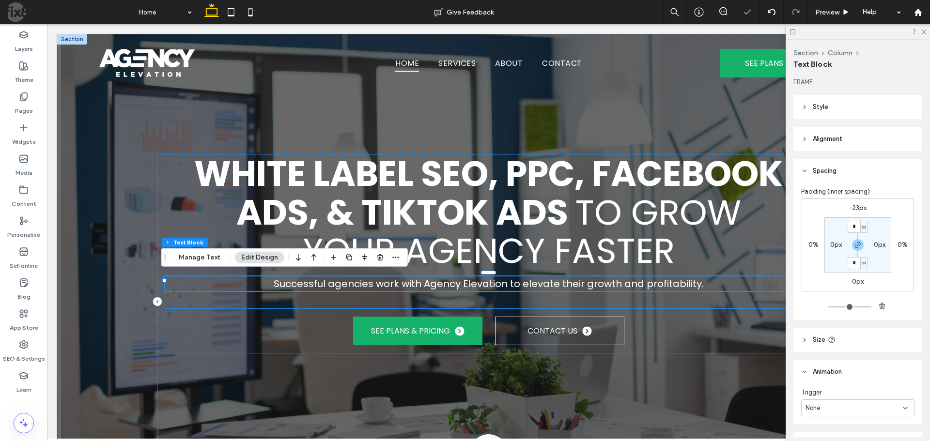
click at [480, 309] on div "SEE PLANS & PRICING CONTACT US" at bounding box center [489, 331] width 648 height 44
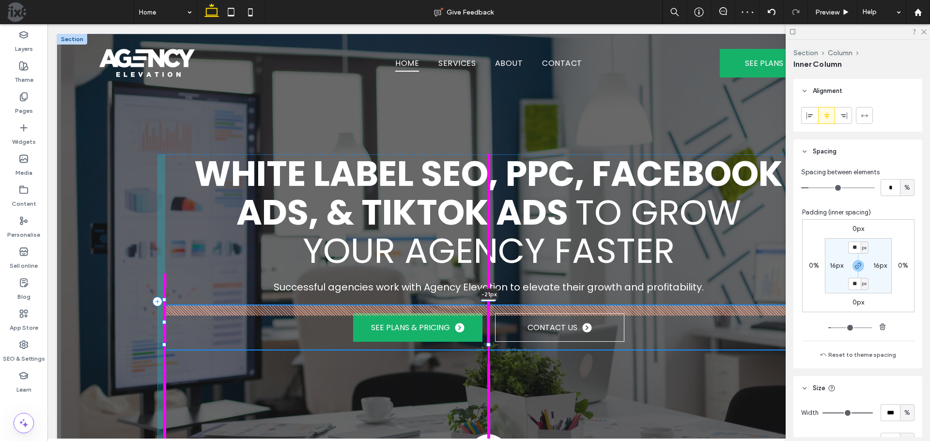
scroll to position [440, 0]
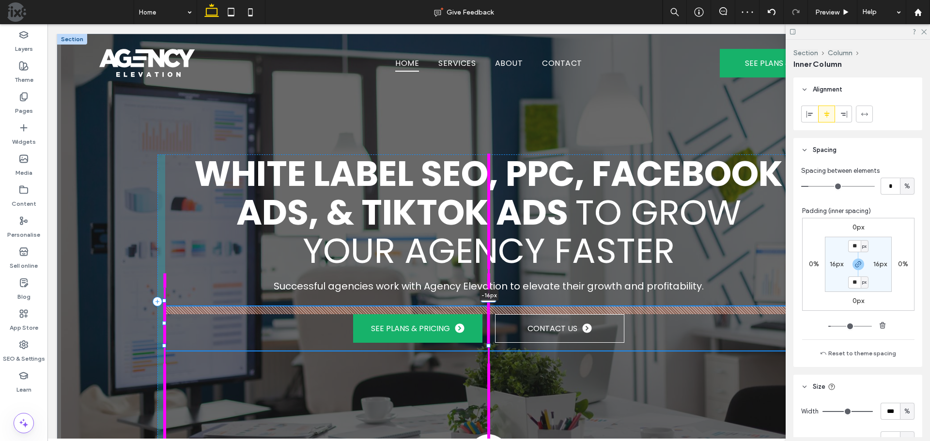
click at [492, 294] on div "White Label SEO, PPC, Facebook Ads, & TikTok Ads to Grow Your Agency Faster Suc…" at bounding box center [489, 241] width 698 height 415
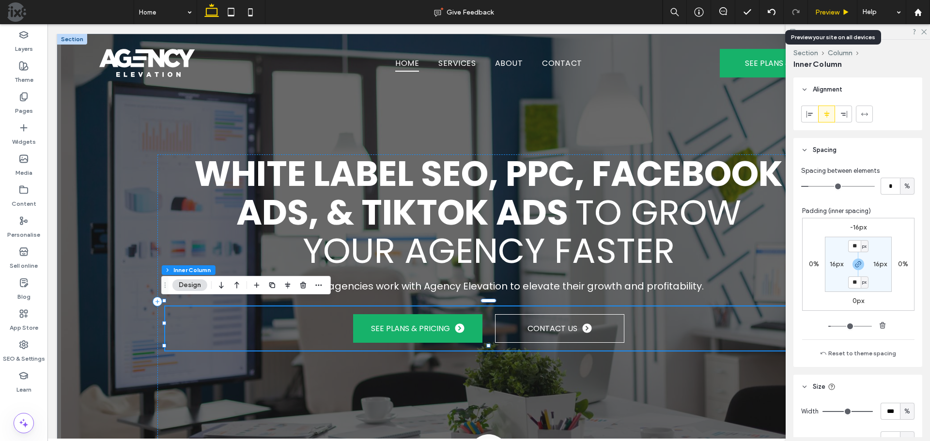
click at [832, 8] on span "Preview" at bounding box center [827, 12] width 24 height 8
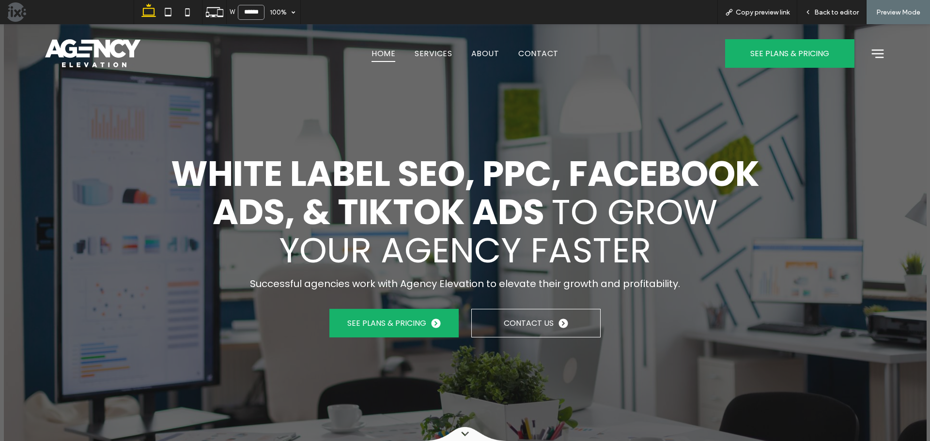
click at [254, 12] on input "******" at bounding box center [251, 12] width 27 height 15
type input "******"
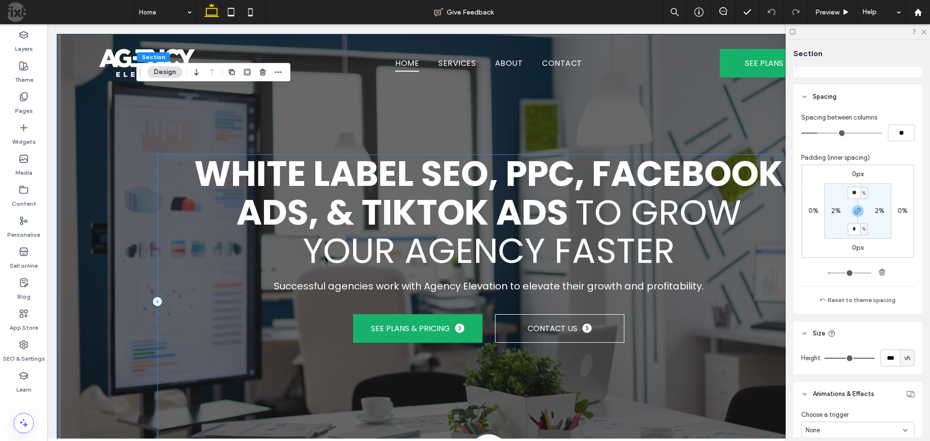
click at [168, 214] on div "White Label SEO, PPC, Facebook Ads, & TikTok Ads to Grow Your Agency Faster Suc…" at bounding box center [488, 302] width 663 height 294
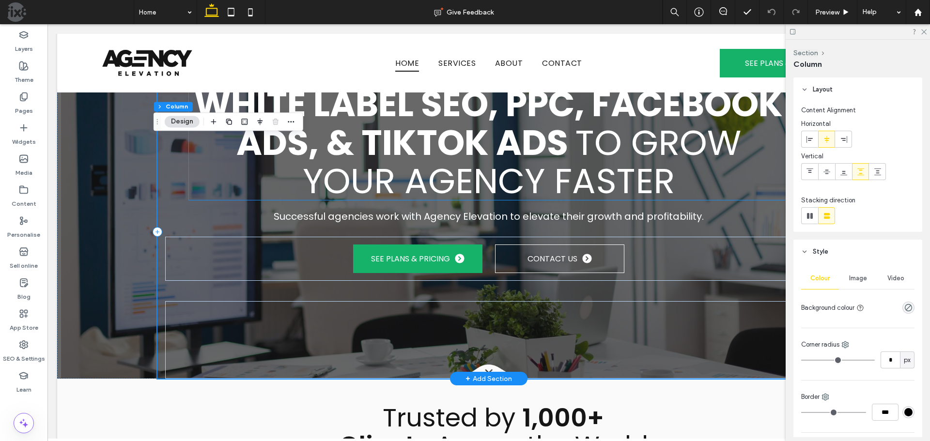
scroll to position [97, 0]
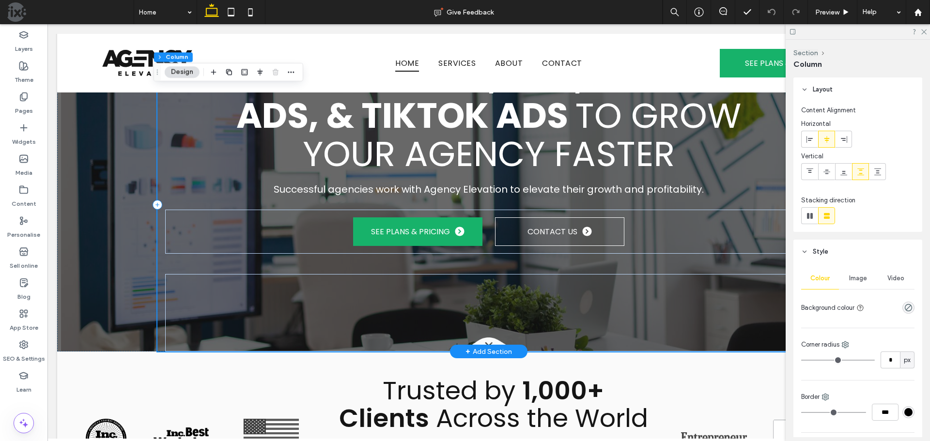
click at [255, 255] on div "White Label SEO, PPC, Facebook Ads, & TikTok Ads to Grow Your Agency Faster Suc…" at bounding box center [488, 205] width 663 height 294
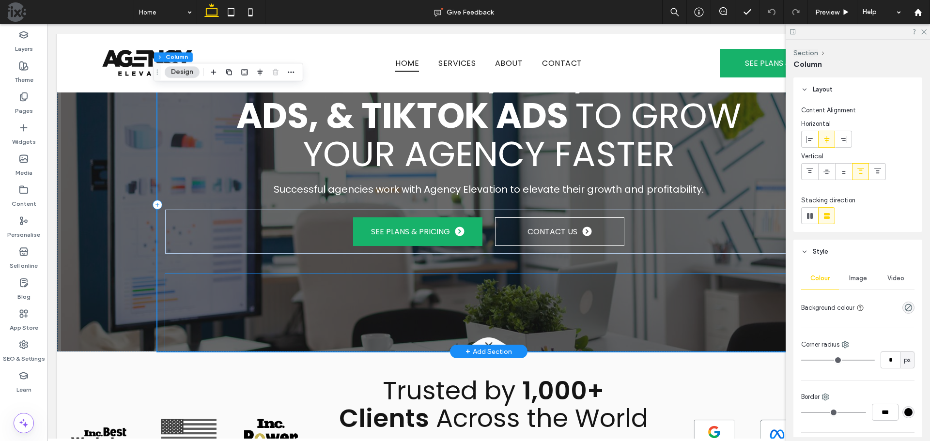
click at [242, 274] on div at bounding box center [489, 313] width 648 height 78
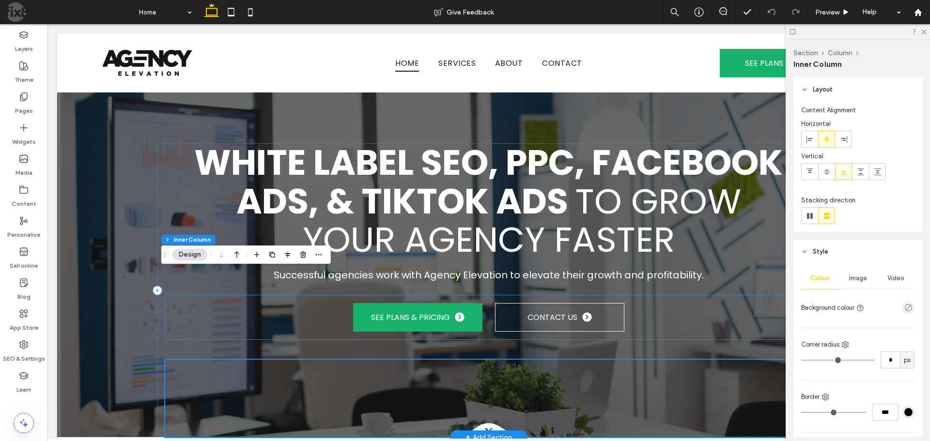
scroll to position [0, 0]
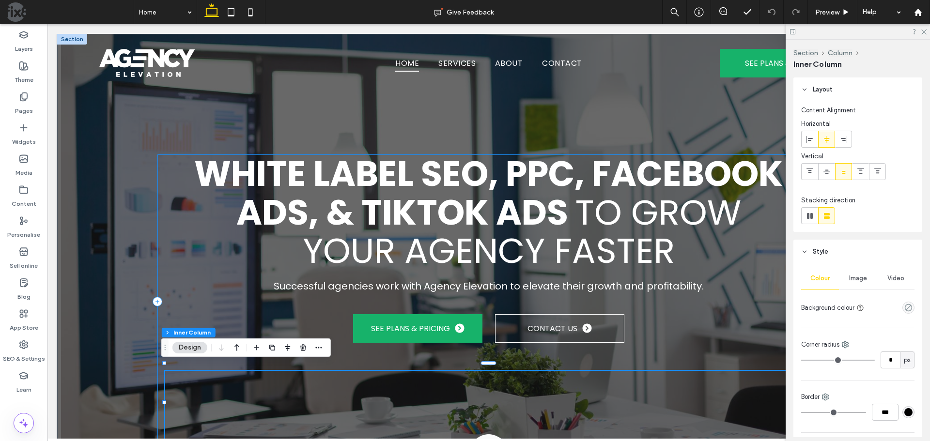
click at [424, 355] on div "White Label SEO, PPC, Facebook Ads, & TikTok Ads to Grow Your Agency Faster Suc…" at bounding box center [488, 302] width 663 height 294
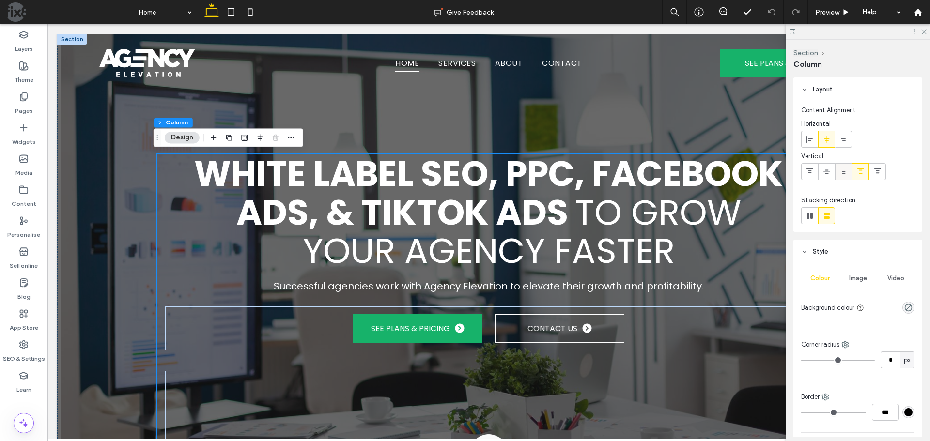
click at [846, 173] on icon at bounding box center [844, 172] width 8 height 8
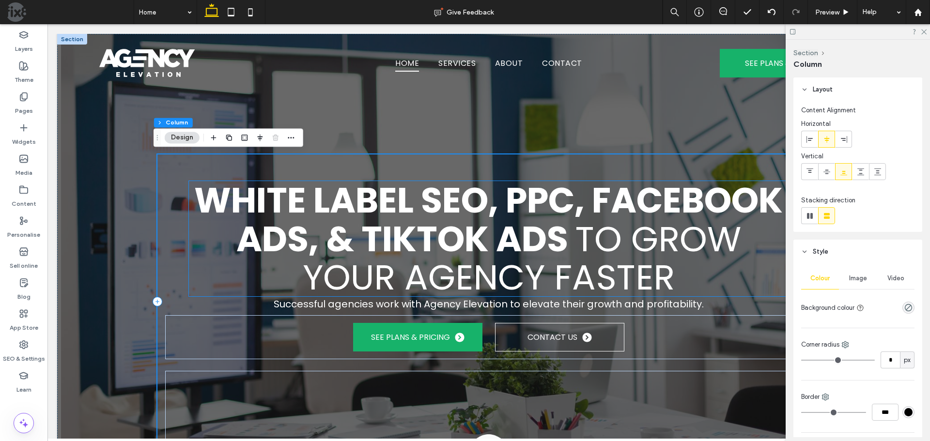
click at [574, 215] on span "to Grow Your Agency Faster" at bounding box center [522, 258] width 438 height 87
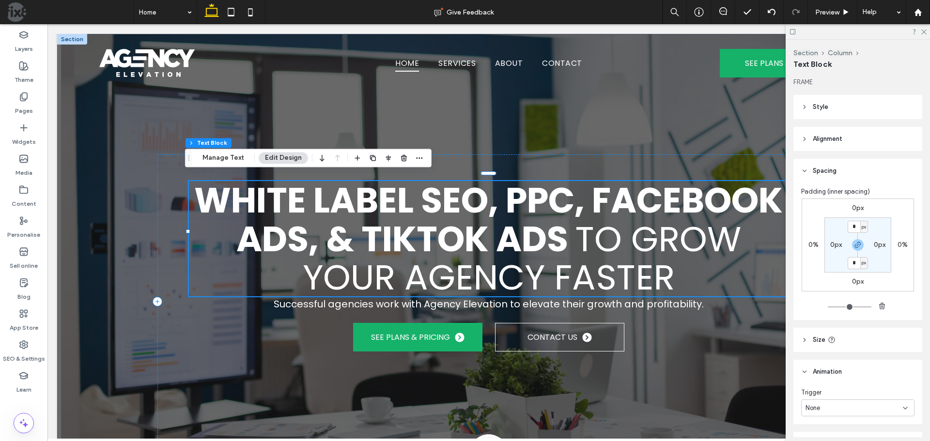
click at [574, 215] on span "to Grow Your Agency Faster" at bounding box center [522, 258] width 438 height 87
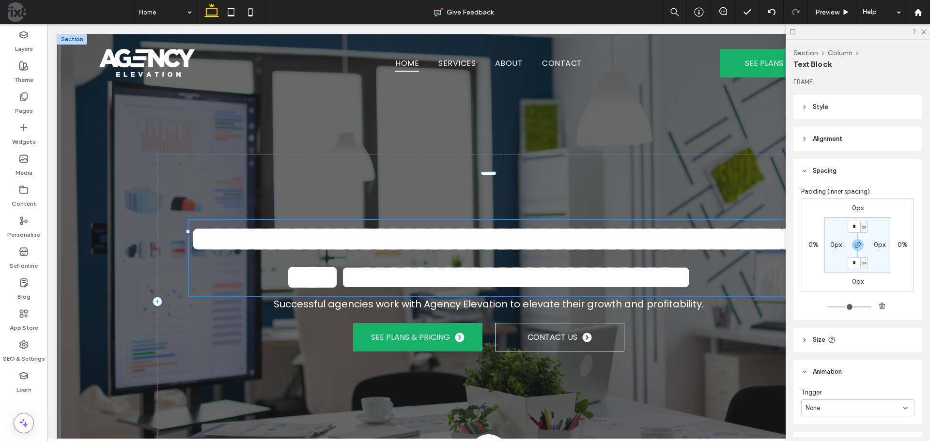
type input "*******"
type input "**"
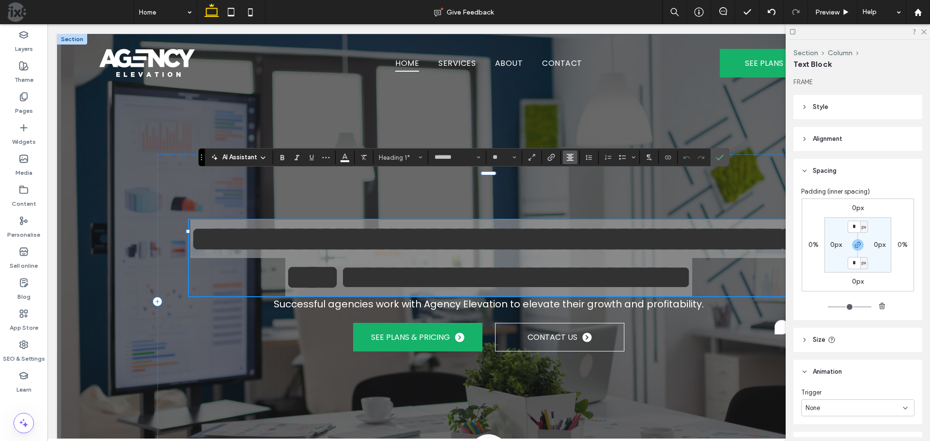
click at [573, 157] on icon "Alignment" at bounding box center [570, 158] width 8 height 8
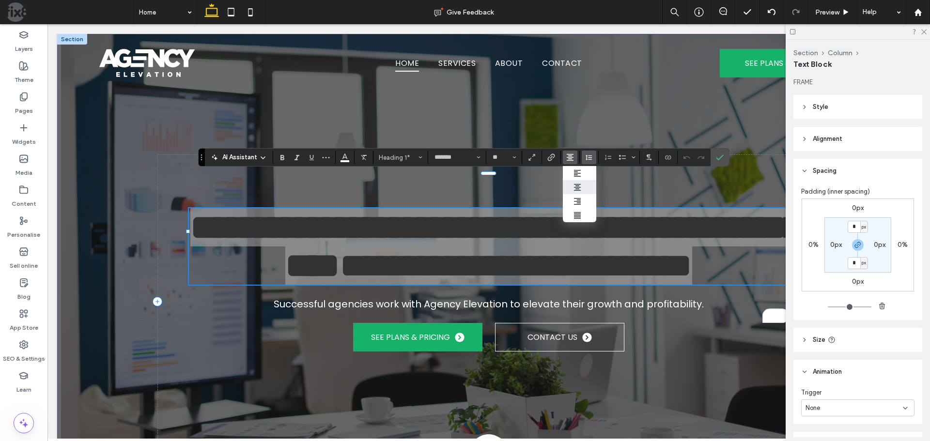
click at [585, 155] on button "Line Height" at bounding box center [589, 158] width 15 height 14
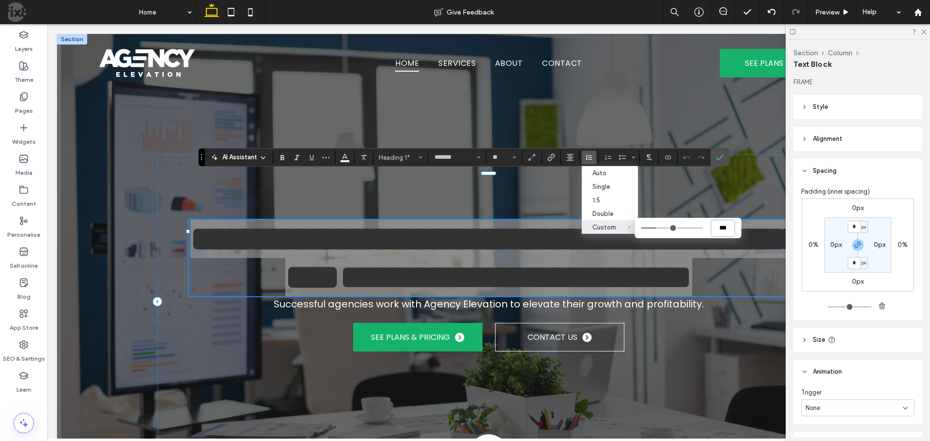
drag, startPoint x: 729, startPoint y: 227, endPoint x: 723, endPoint y: 227, distance: 5.8
click at [723, 227] on input "***" at bounding box center [723, 228] width 24 height 17
type input "***"
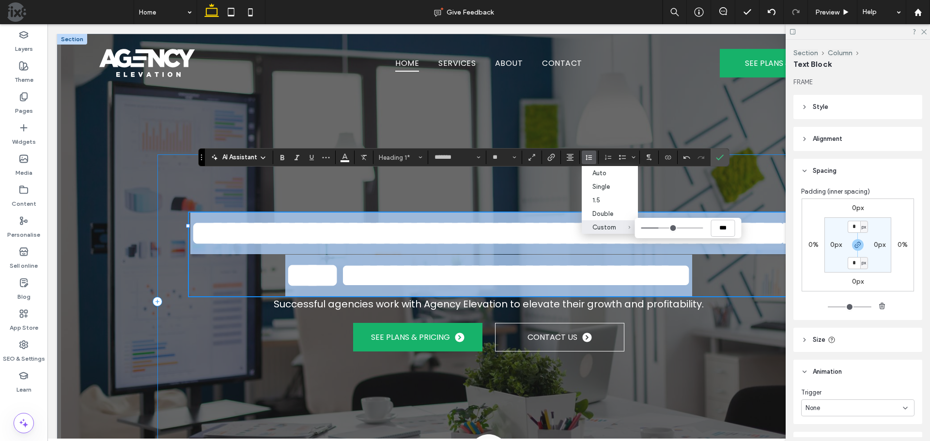
click at [174, 237] on div "**********" at bounding box center [488, 302] width 663 height 294
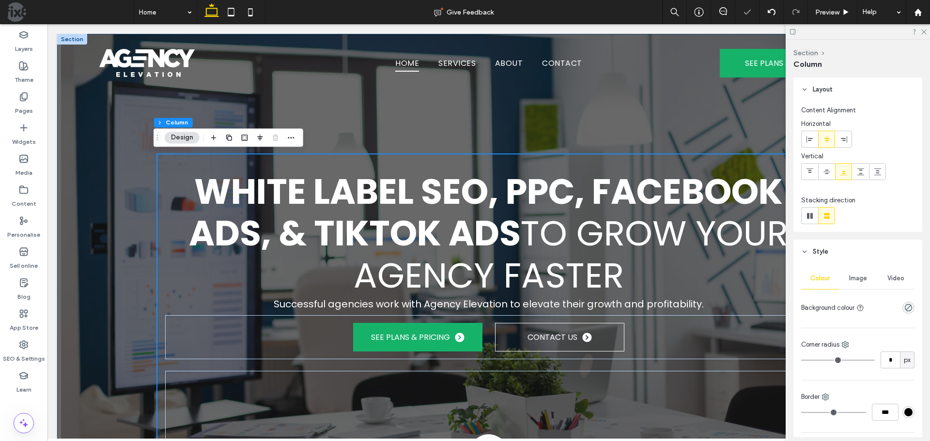
click at [489, 135] on div "White Label SEO, PPC, Facebook Ads, & TikTok Ads to Grow Your Agency Faster Suc…" at bounding box center [489, 241] width 698 height 415
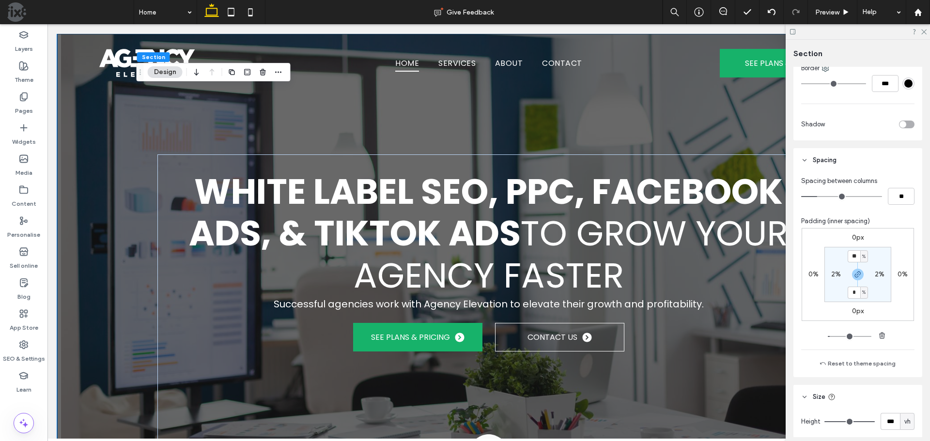
scroll to position [630, 0]
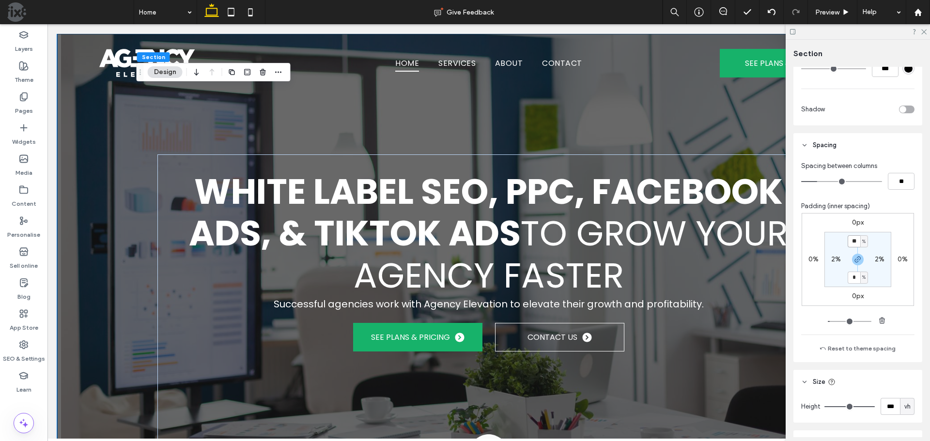
click at [851, 241] on input "**" at bounding box center [854, 241] width 13 height 12
type input "**"
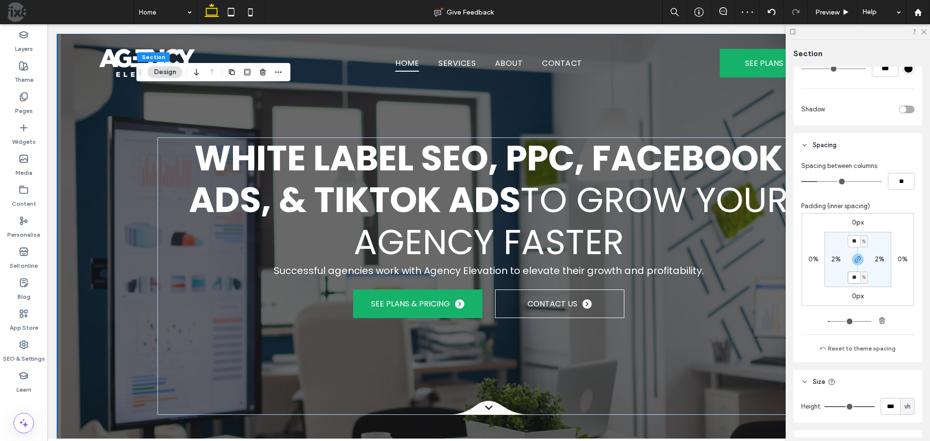
click at [851, 280] on input "**" at bounding box center [854, 278] width 13 height 12
click at [854, 261] on icon "button" at bounding box center [858, 260] width 8 height 8
click at [853, 272] on section "** % 2% 12% 2%" at bounding box center [857, 259] width 67 height 55
click at [852, 275] on label "12%" at bounding box center [858, 277] width 12 height 8
type input "*"
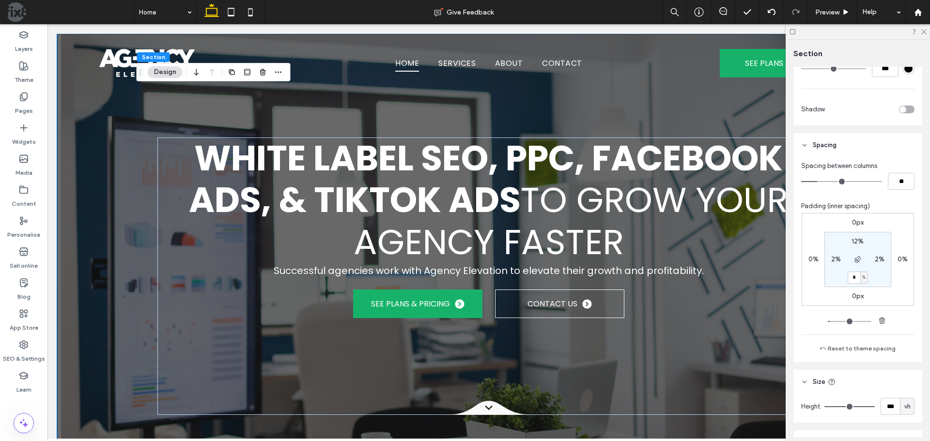
type input "*"
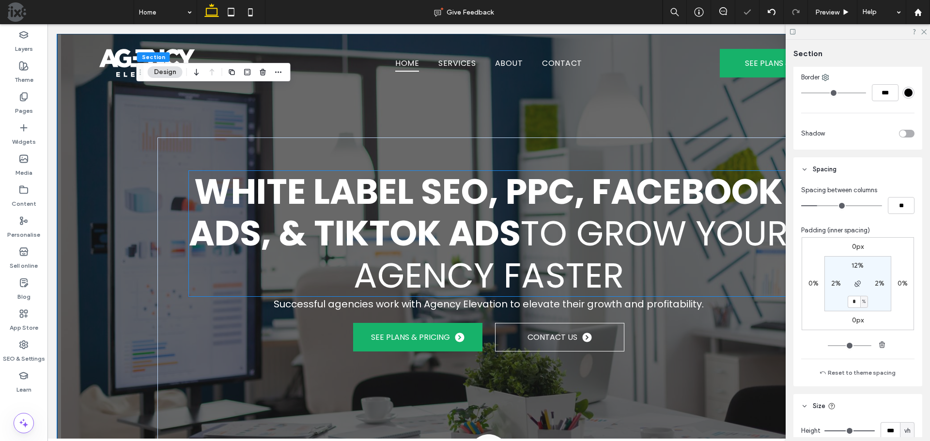
scroll to position [484, 0]
